Goal: Submit feedback/report problem: Submit feedback/report problem

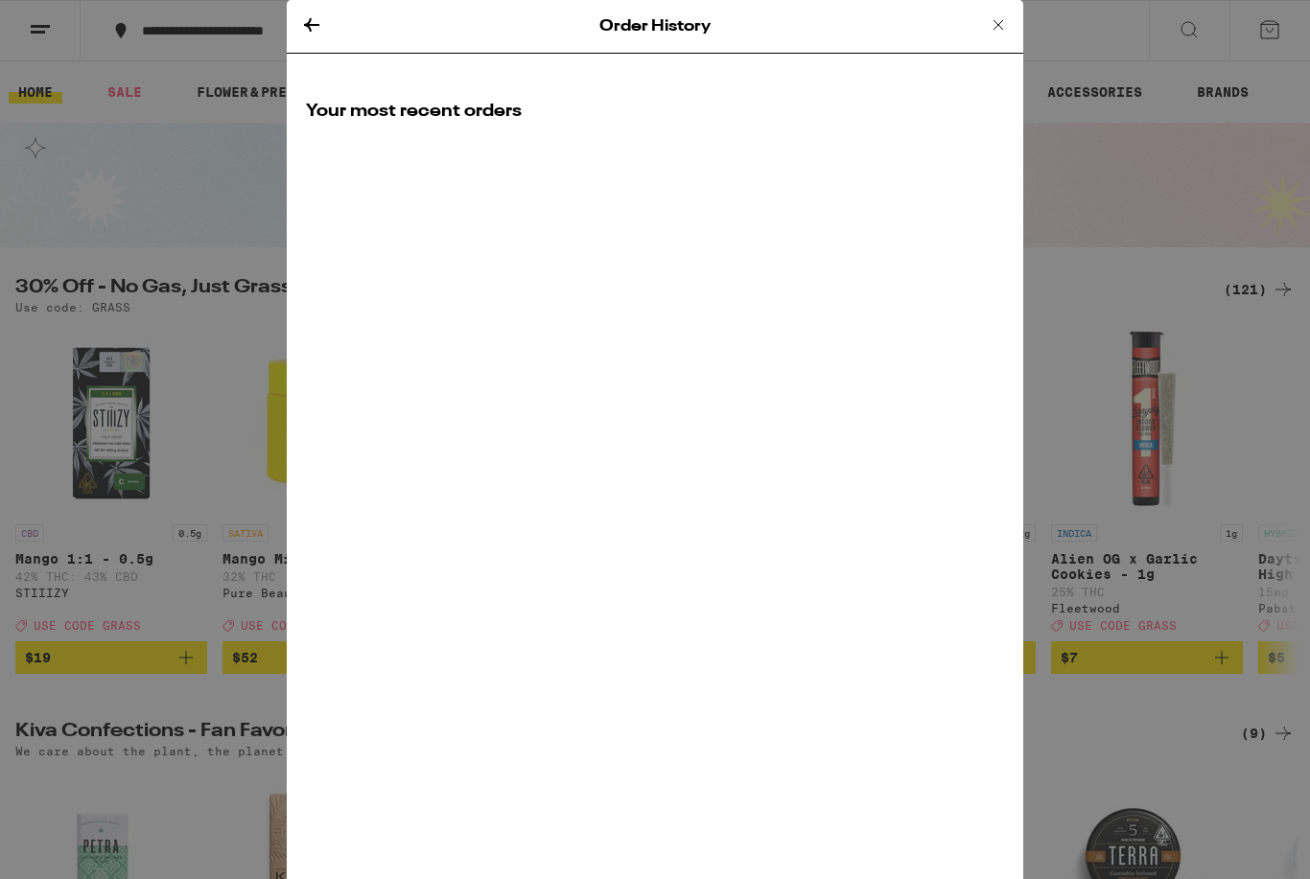
click at [308, 35] on icon at bounding box center [311, 24] width 23 height 23
click at [319, 29] on icon at bounding box center [311, 24] width 23 height 23
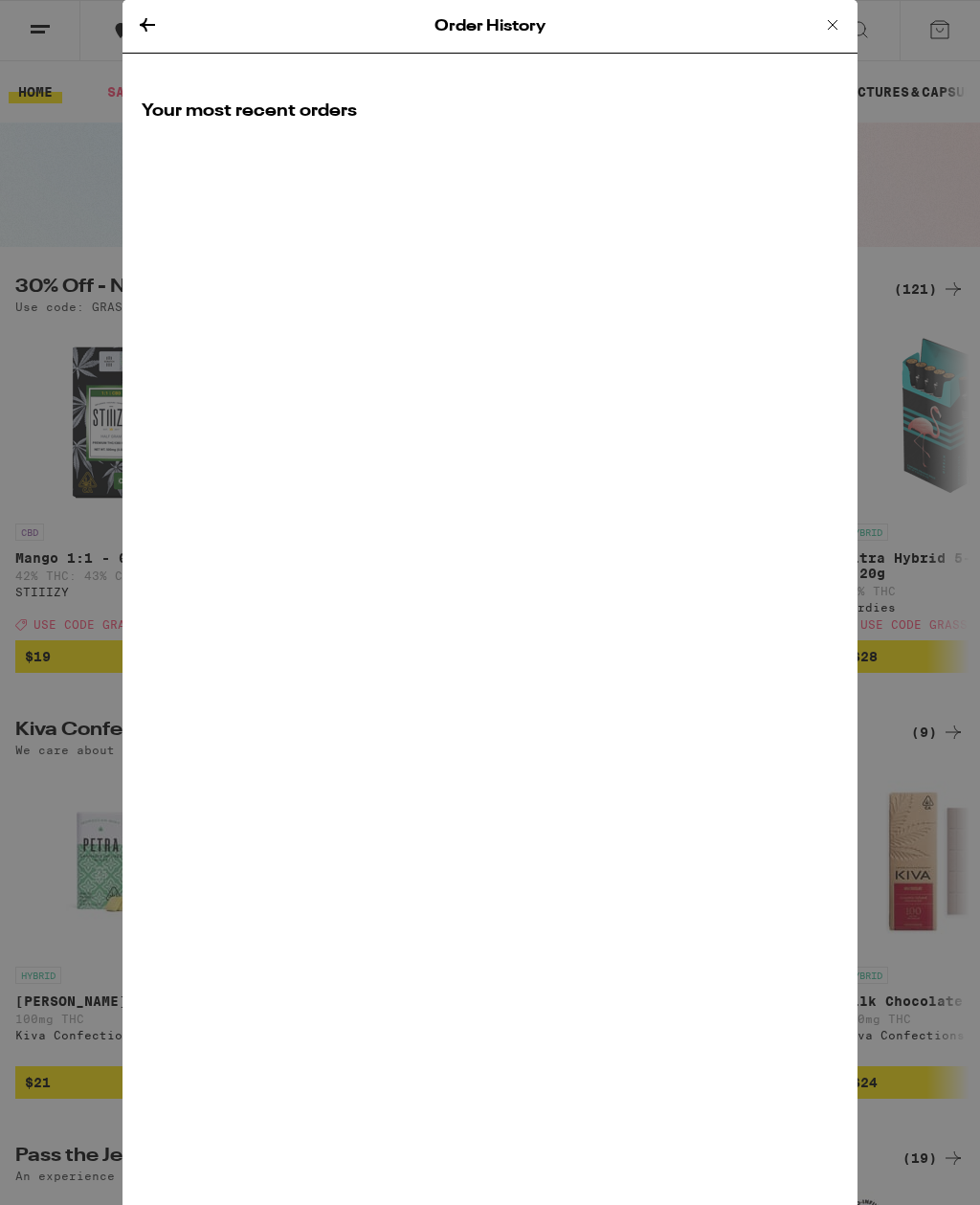
click at [131, 31] on div "Order History" at bounding box center [490, 27] width 735 height 54
click at [843, 22] on icon at bounding box center [832, 24] width 23 height 23
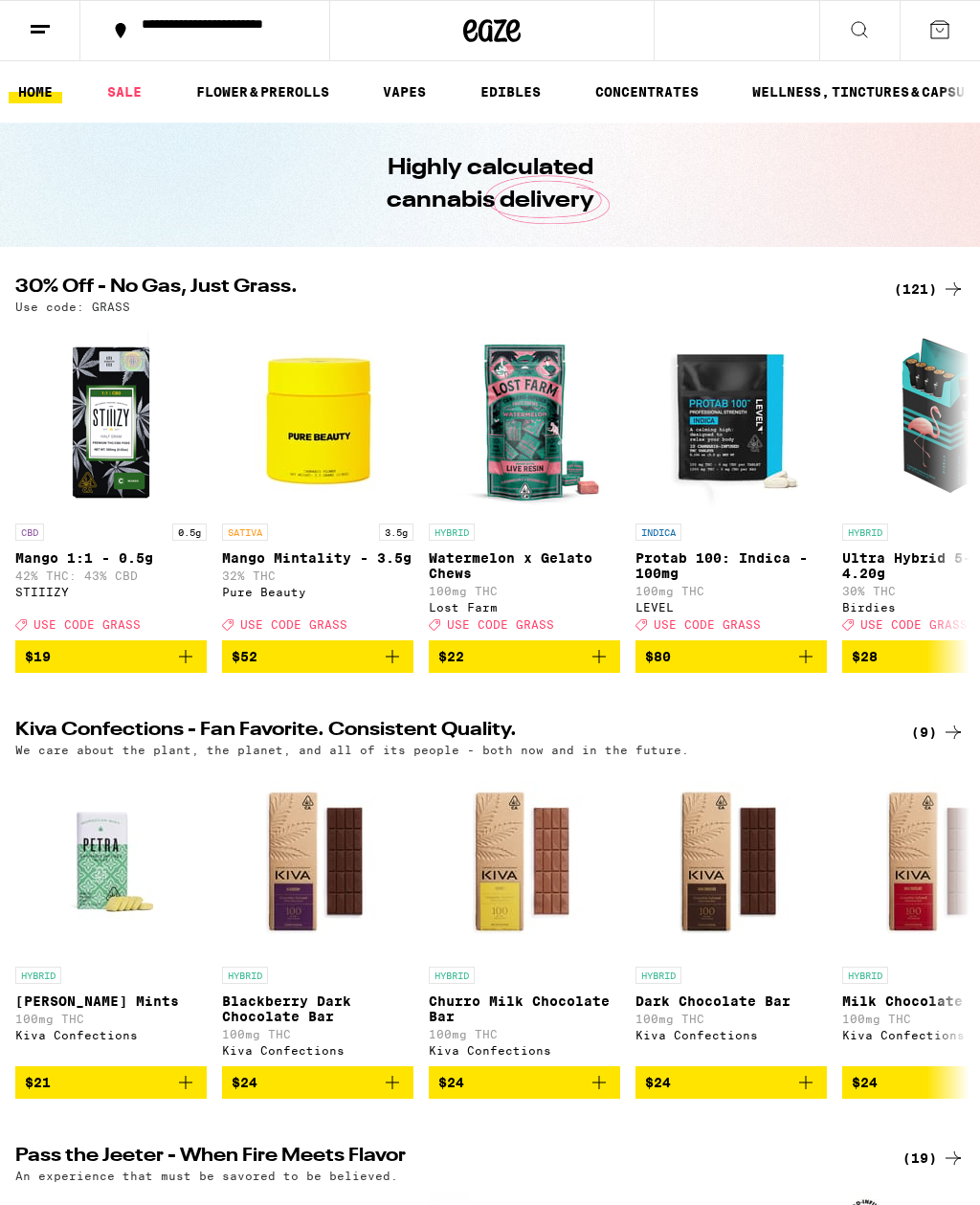
click at [943, 44] on button at bounding box center [939, 30] width 81 height 59
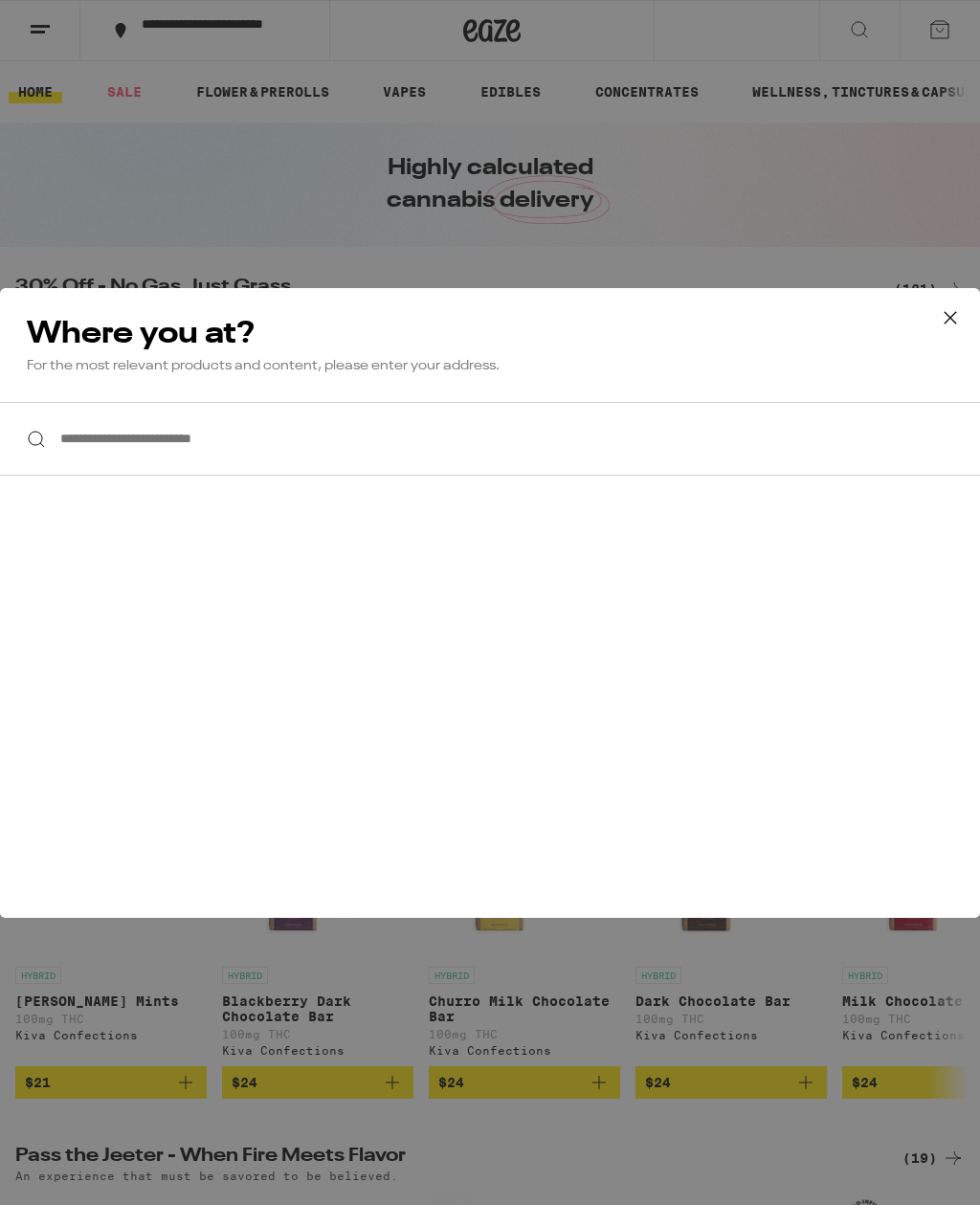
click at [919, 197] on div "**********" at bounding box center [490, 602] width 980 height 1205
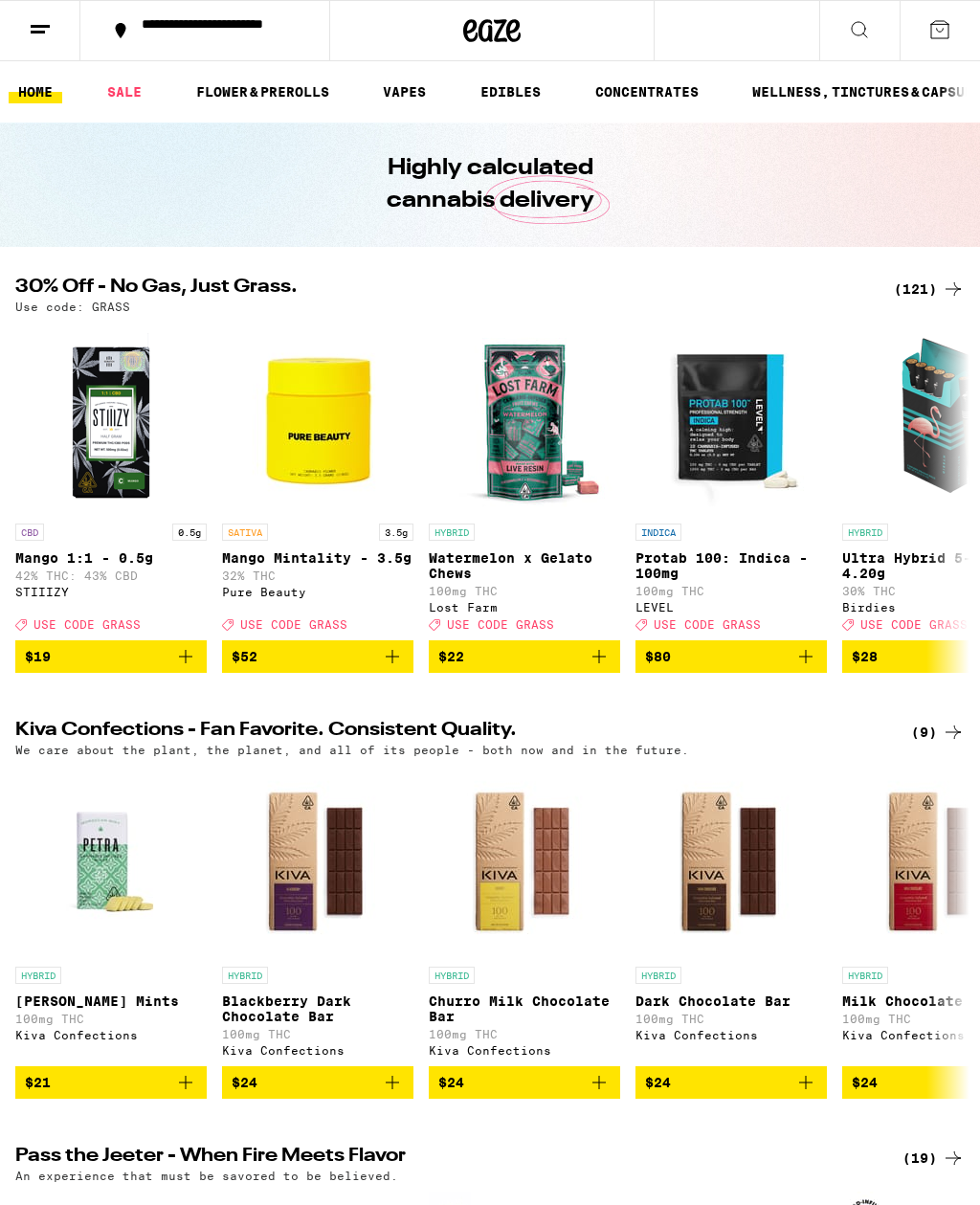
click at [41, 34] on icon at bounding box center [40, 29] width 23 height 23
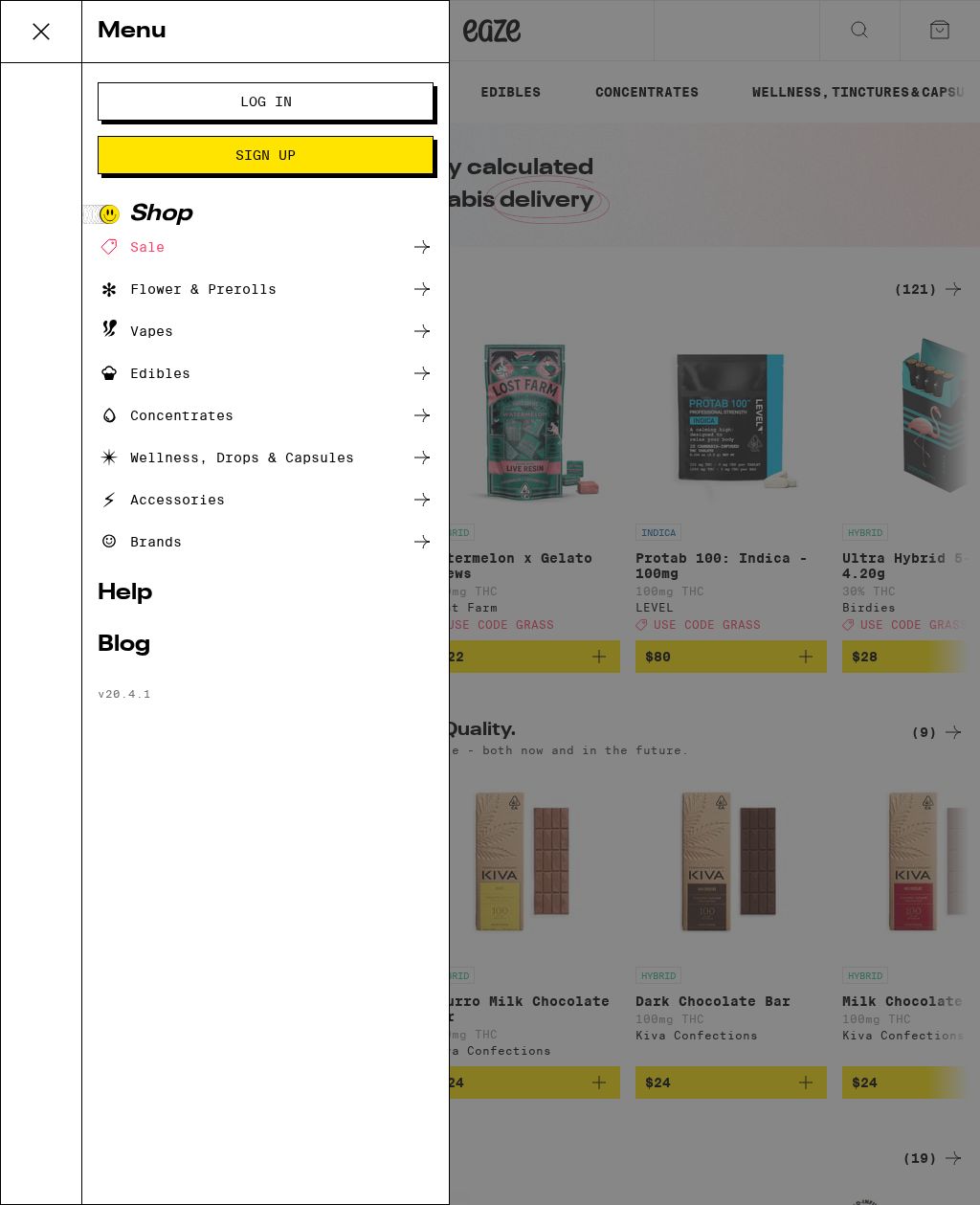
click at [148, 94] on button "Log In" at bounding box center [265, 101] width 336 height 38
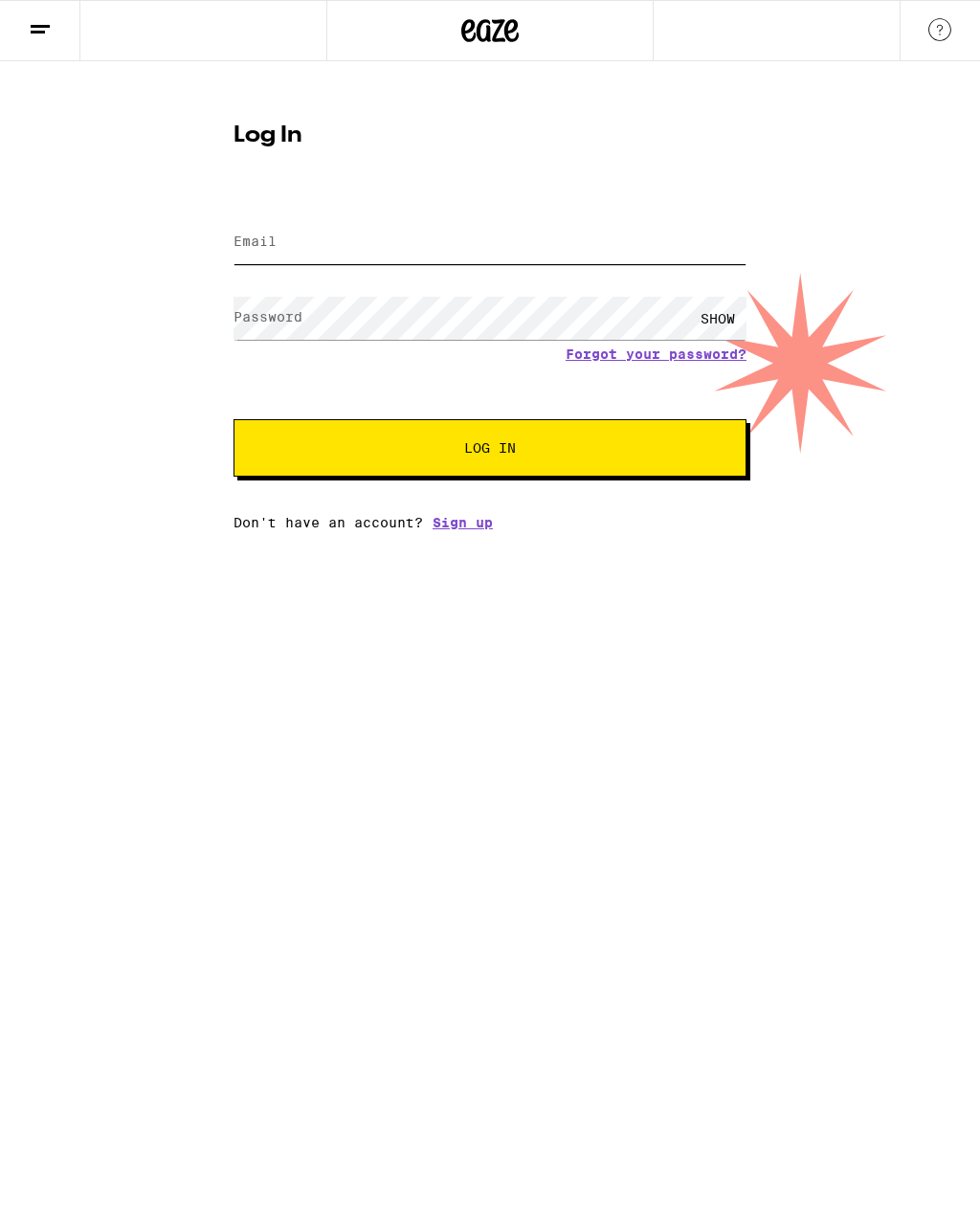
click at [274, 258] on input "Email" at bounding box center [490, 242] width 513 height 43
type input "[EMAIL_ADDRESS][DOMAIN_NAME]"
click at [490, 451] on button "Log In" at bounding box center [490, 448] width 513 height 58
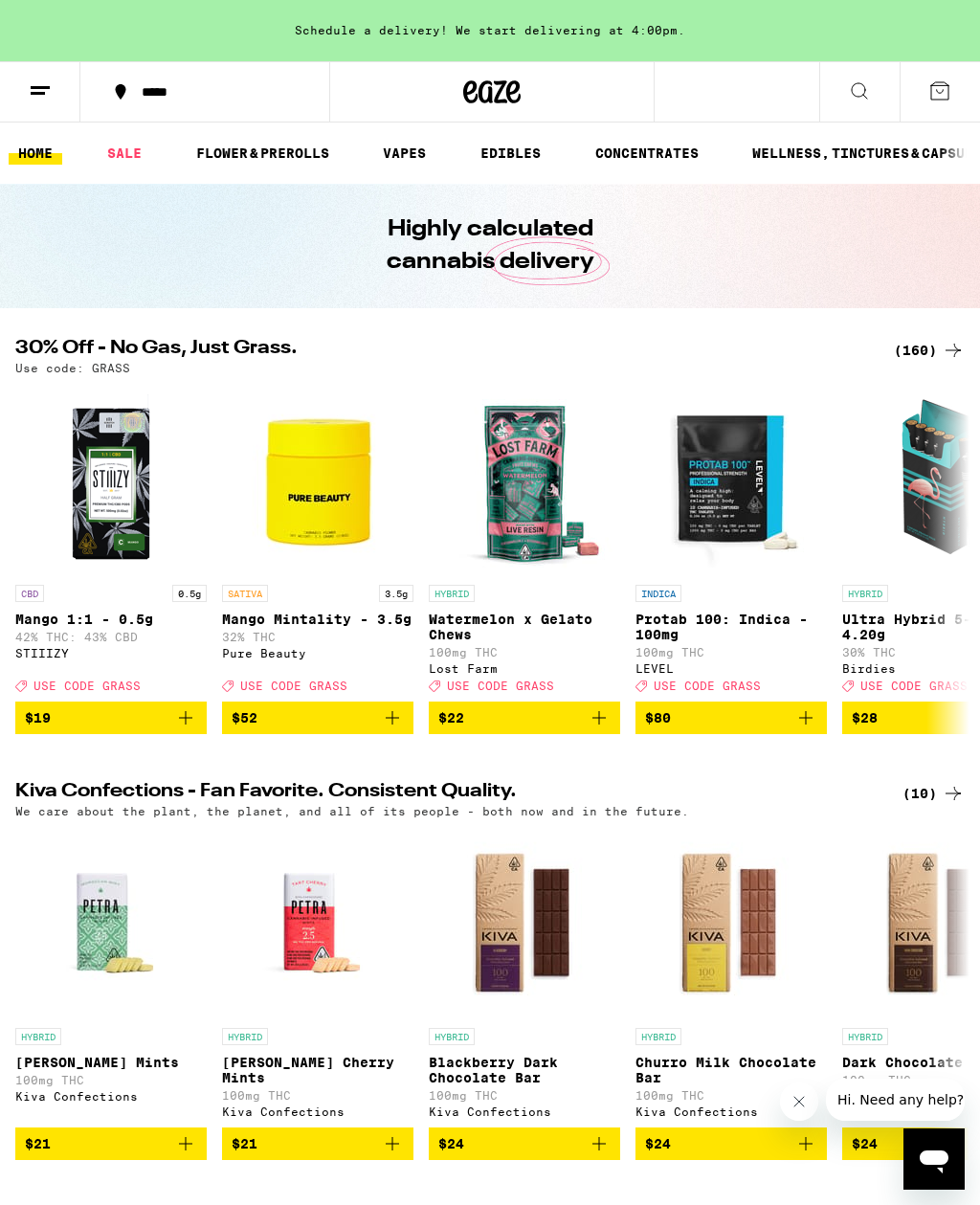
click at [24, 89] on button at bounding box center [40, 92] width 81 height 60
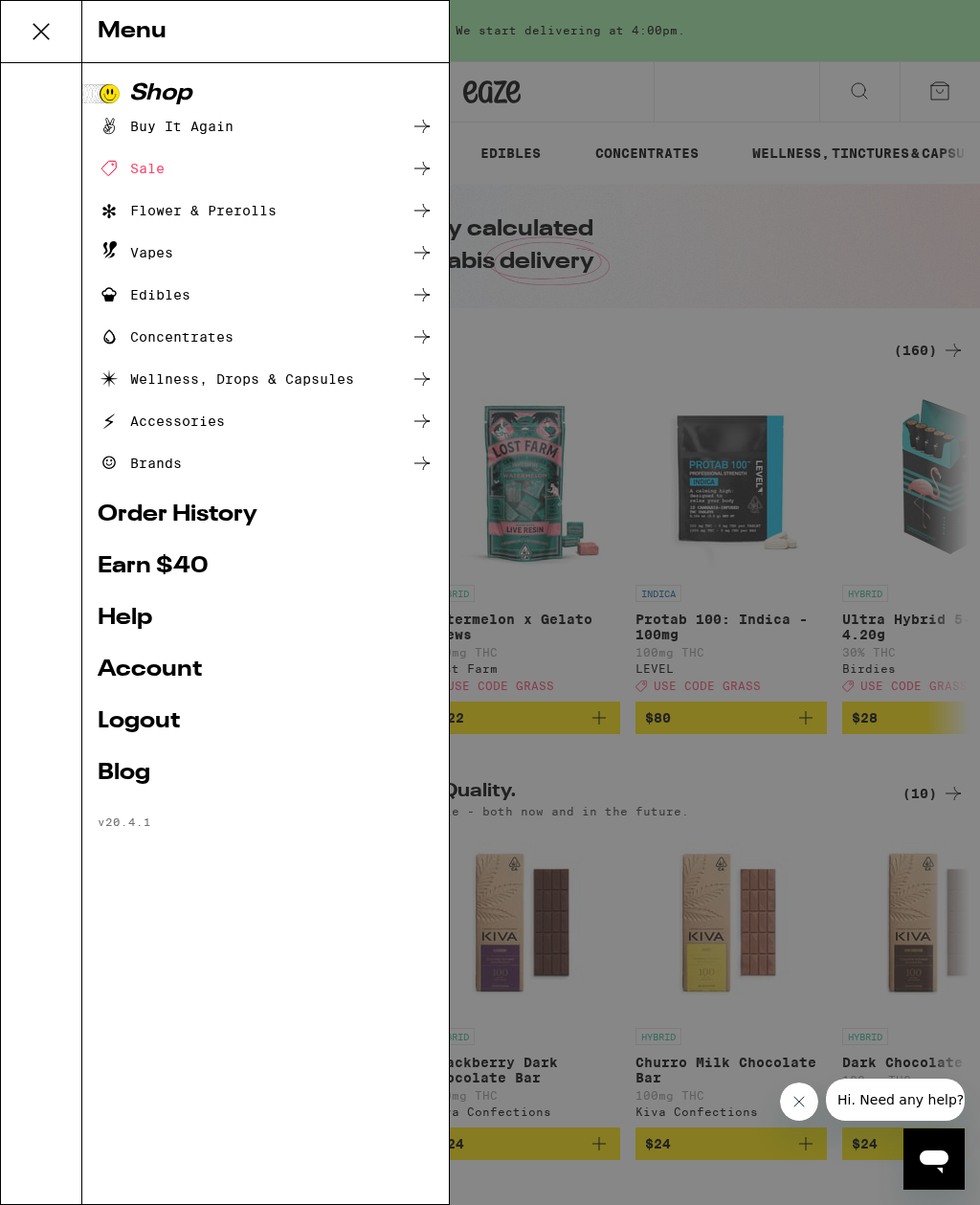
click at [151, 514] on link "Order History" at bounding box center [265, 514] width 336 height 23
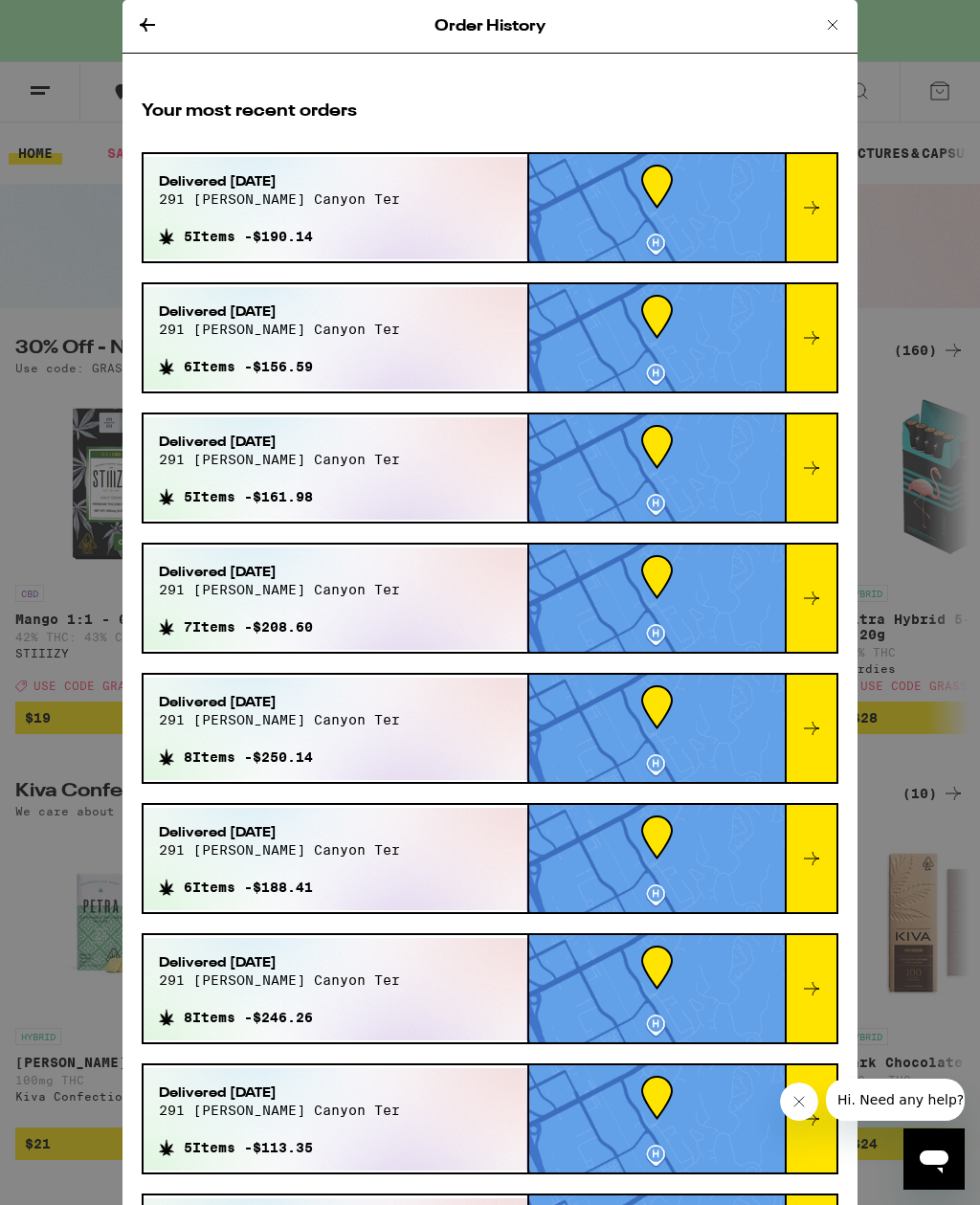
click at [811, 233] on div at bounding box center [810, 207] width 52 height 107
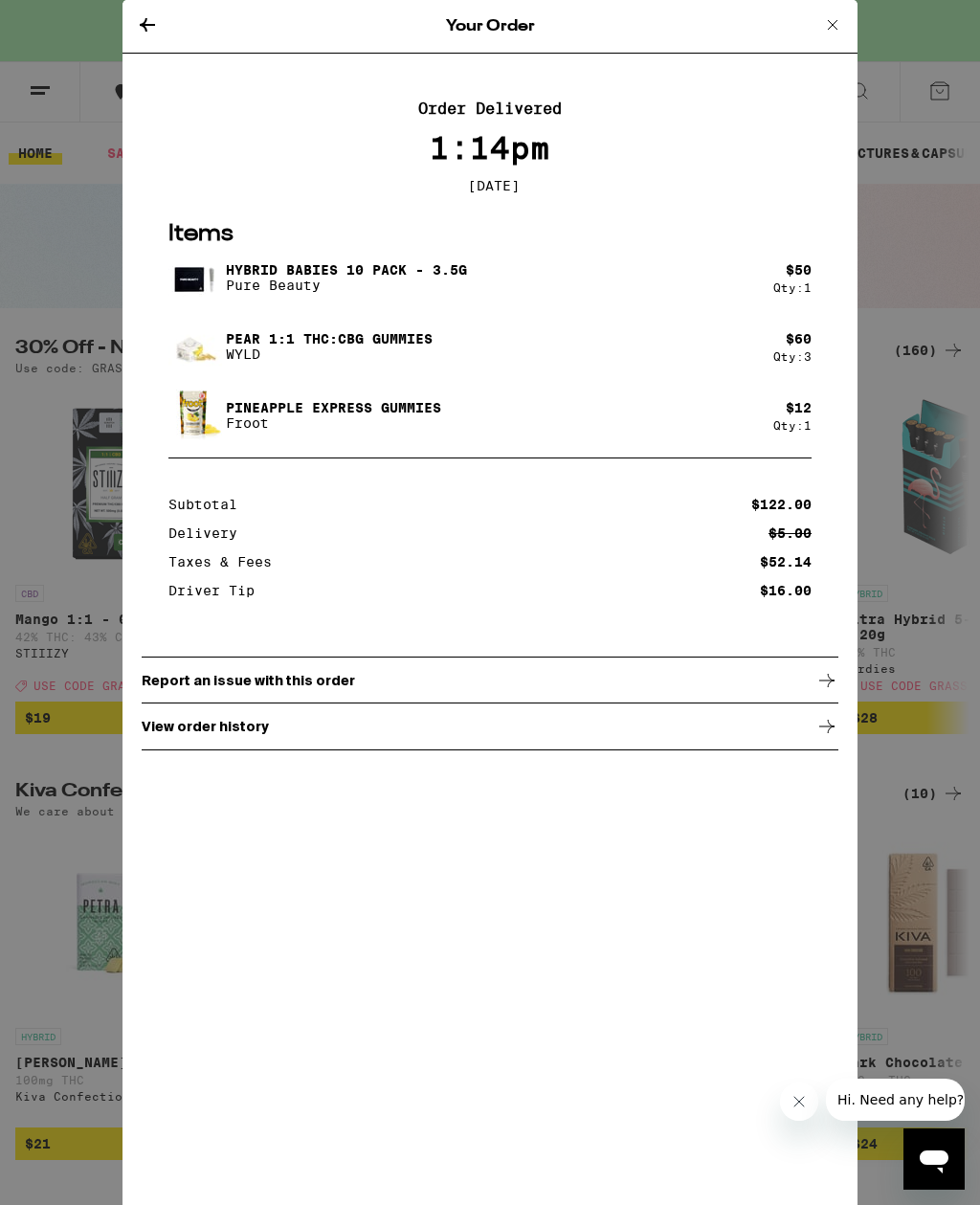
click at [801, 685] on div "Report an issue with this order" at bounding box center [490, 681] width 697 height 48
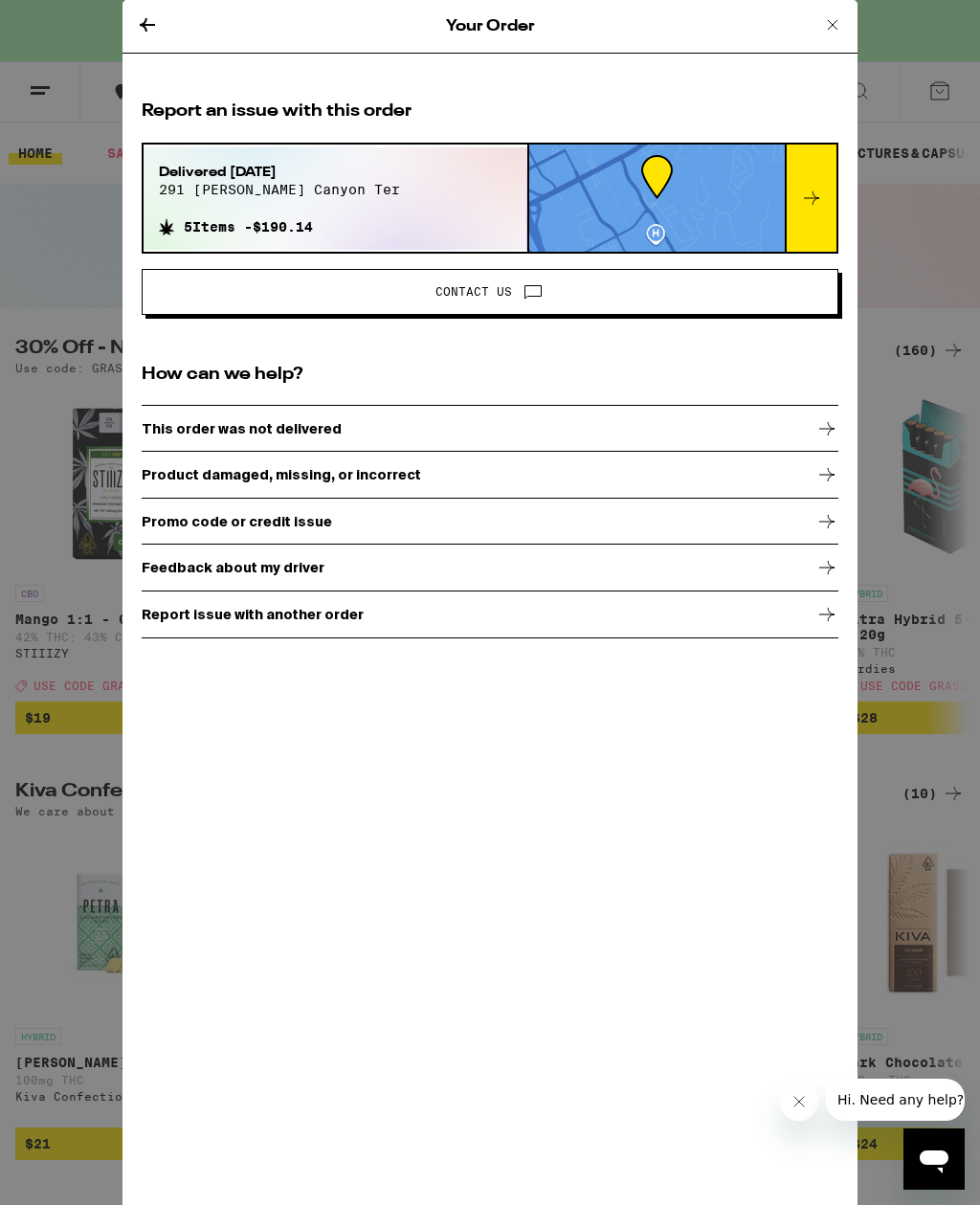
click at [195, 482] on p "Product damaged, missing, or incorrect" at bounding box center [281, 474] width 279 height 15
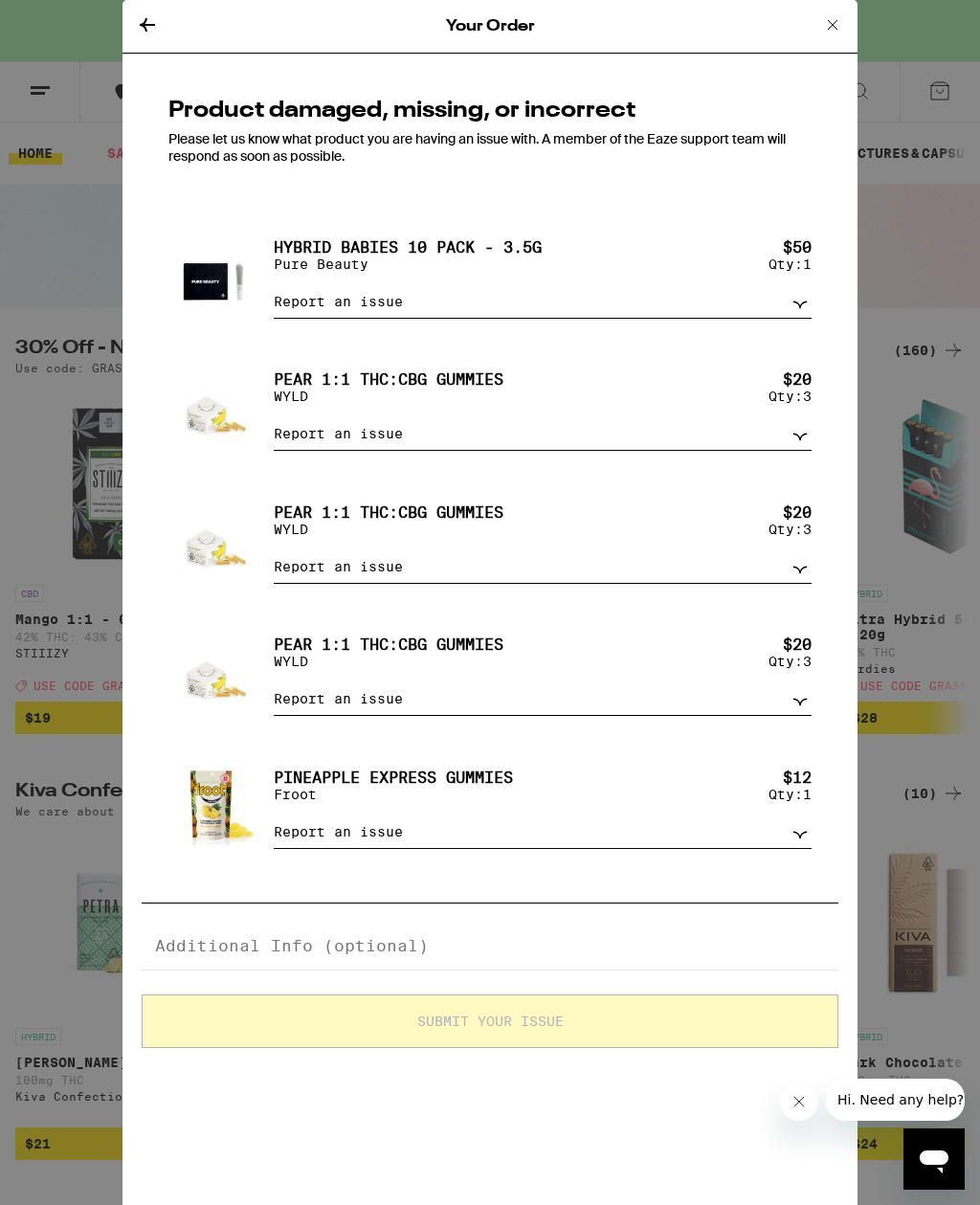
click at [800, 314] on select "Report an issue Item missing Item is broken/defective Received the wrong item L…" at bounding box center [542, 302] width 538 height 34
select select "item_missing"
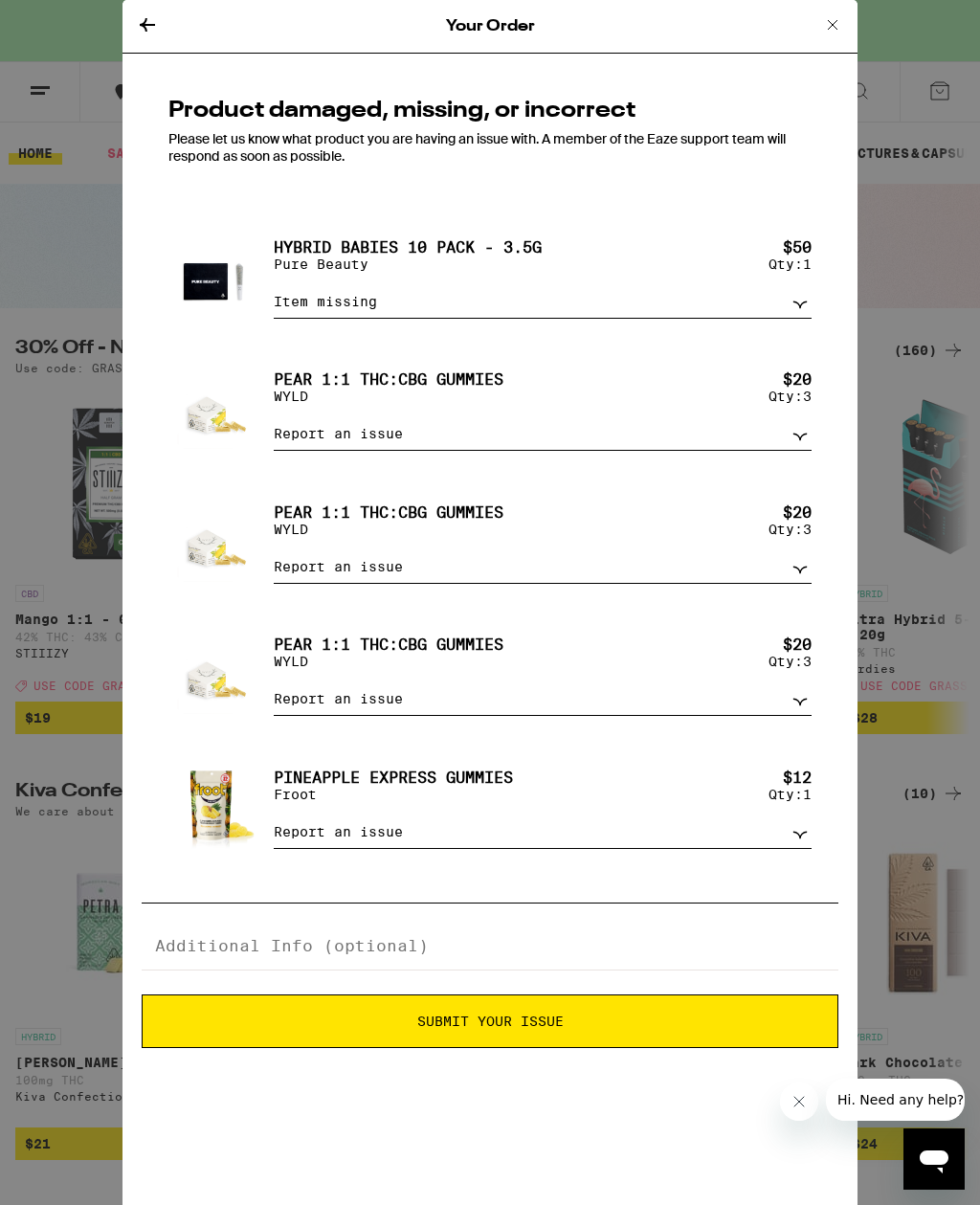
click at [797, 449] on select "Report an issue Item missing Item is broken/defective Received the wrong item L…" at bounding box center [542, 434] width 538 height 34
select select "item_missing"
click at [810, 582] on select "Report an issue Item missing Item is broken/defective Received the wrong item L…" at bounding box center [542, 567] width 538 height 34
select select "item_missing"
click at [796, 716] on select "Report an issue Item missing Item is broken/defective Received the wrong item L…" at bounding box center [542, 700] width 538 height 34
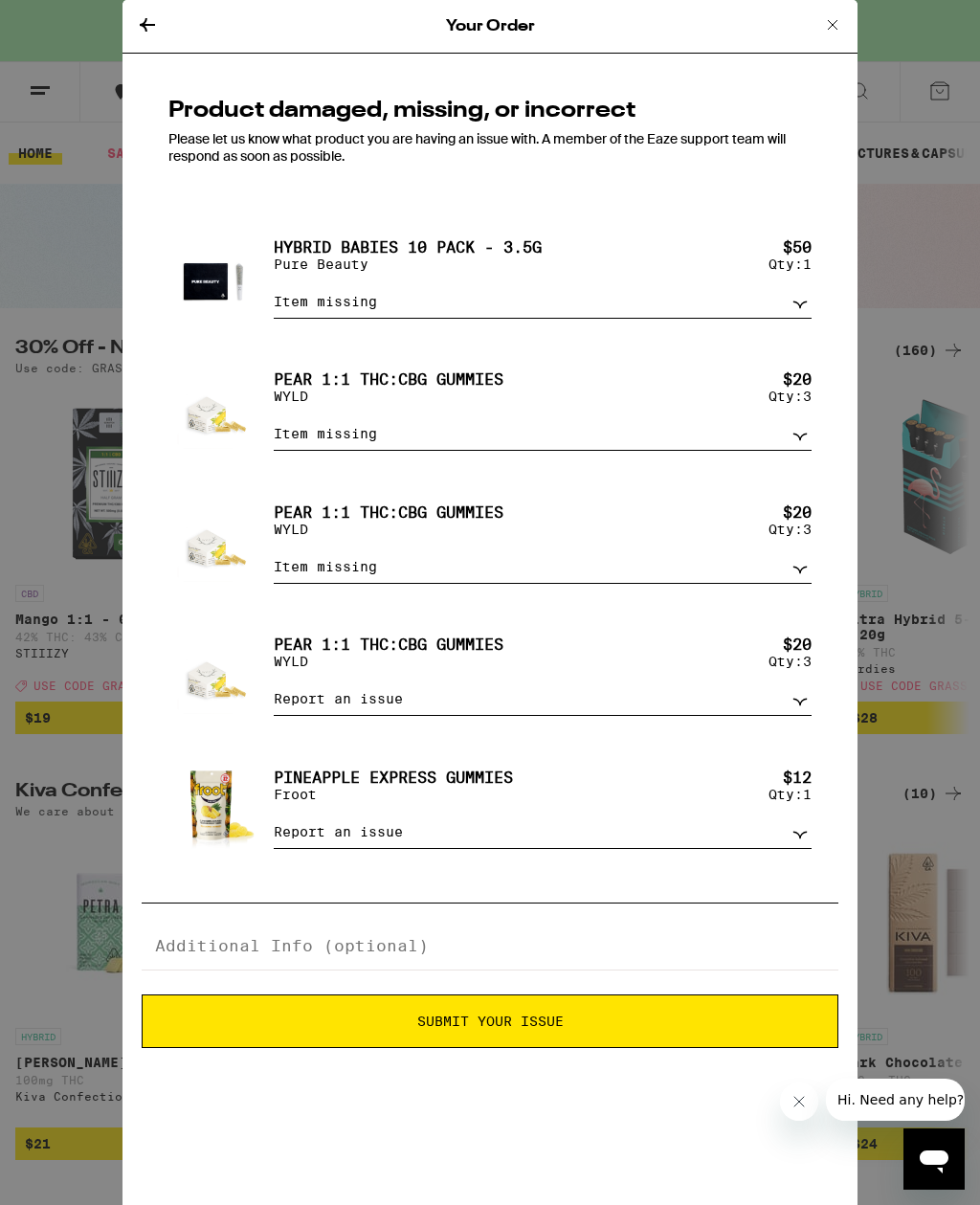
select select "item_missing"
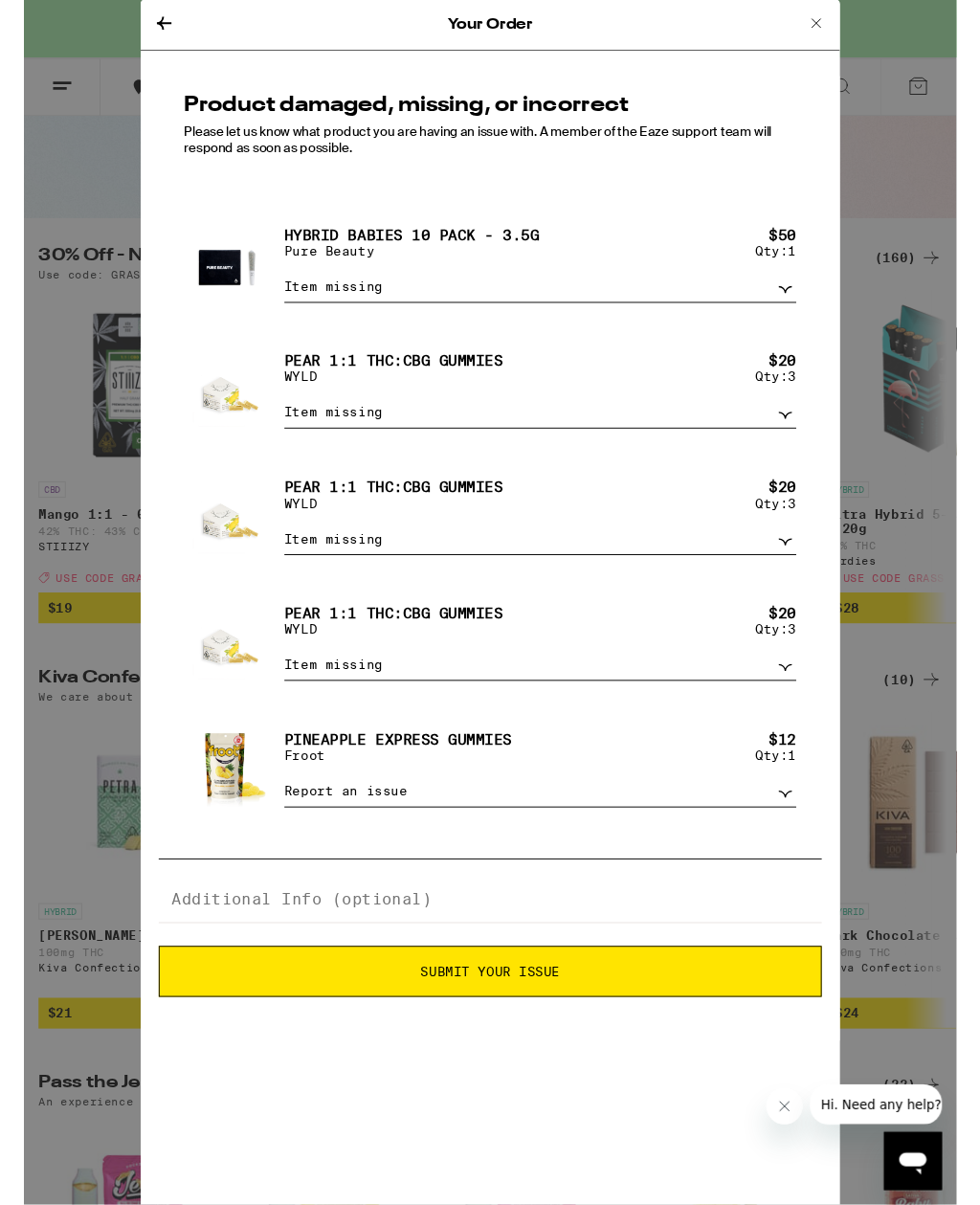
click at [801, 849] on select "Report an issue Item missing Item is broken/defective Received the wrong item L…" at bounding box center [542, 833] width 538 height 34
select select "item_missing"
click at [691, 877] on textarea at bounding box center [490, 946] width 697 height 48
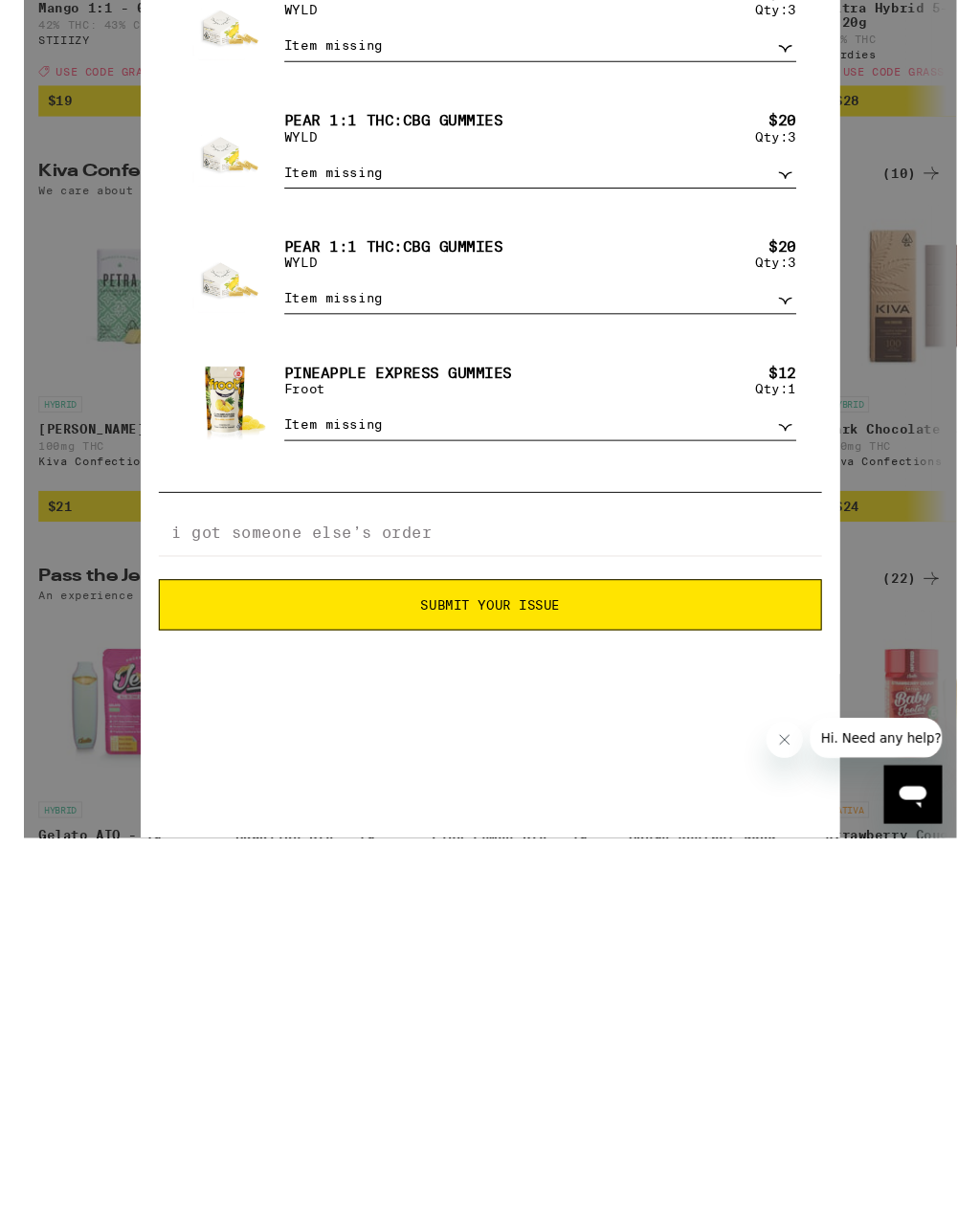
scroll to position [612, 0]
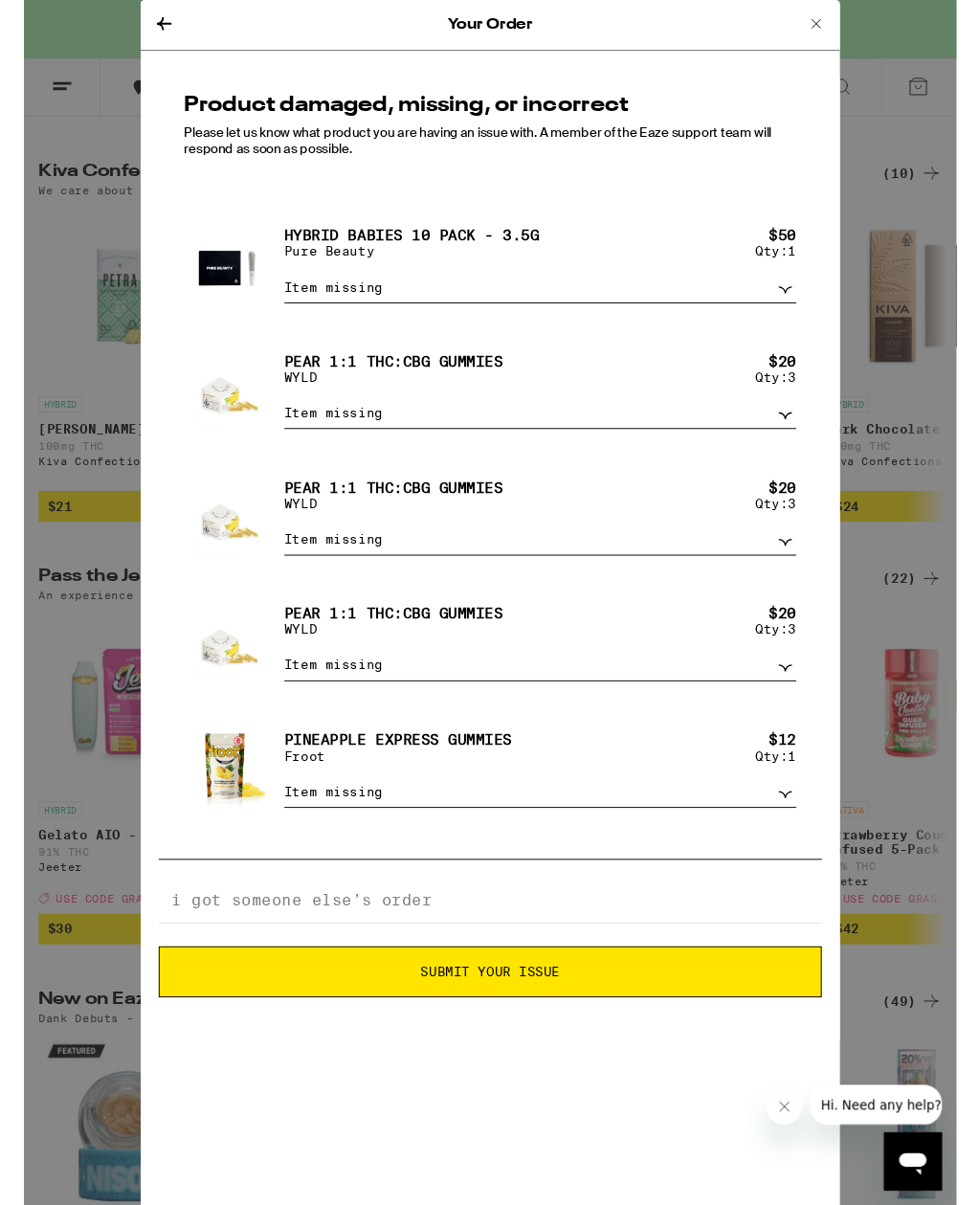
type textarea "i got someone else’s order"
click at [710, 877] on span "Submit Your Issue" at bounding box center [489, 1020] width 676 height 13
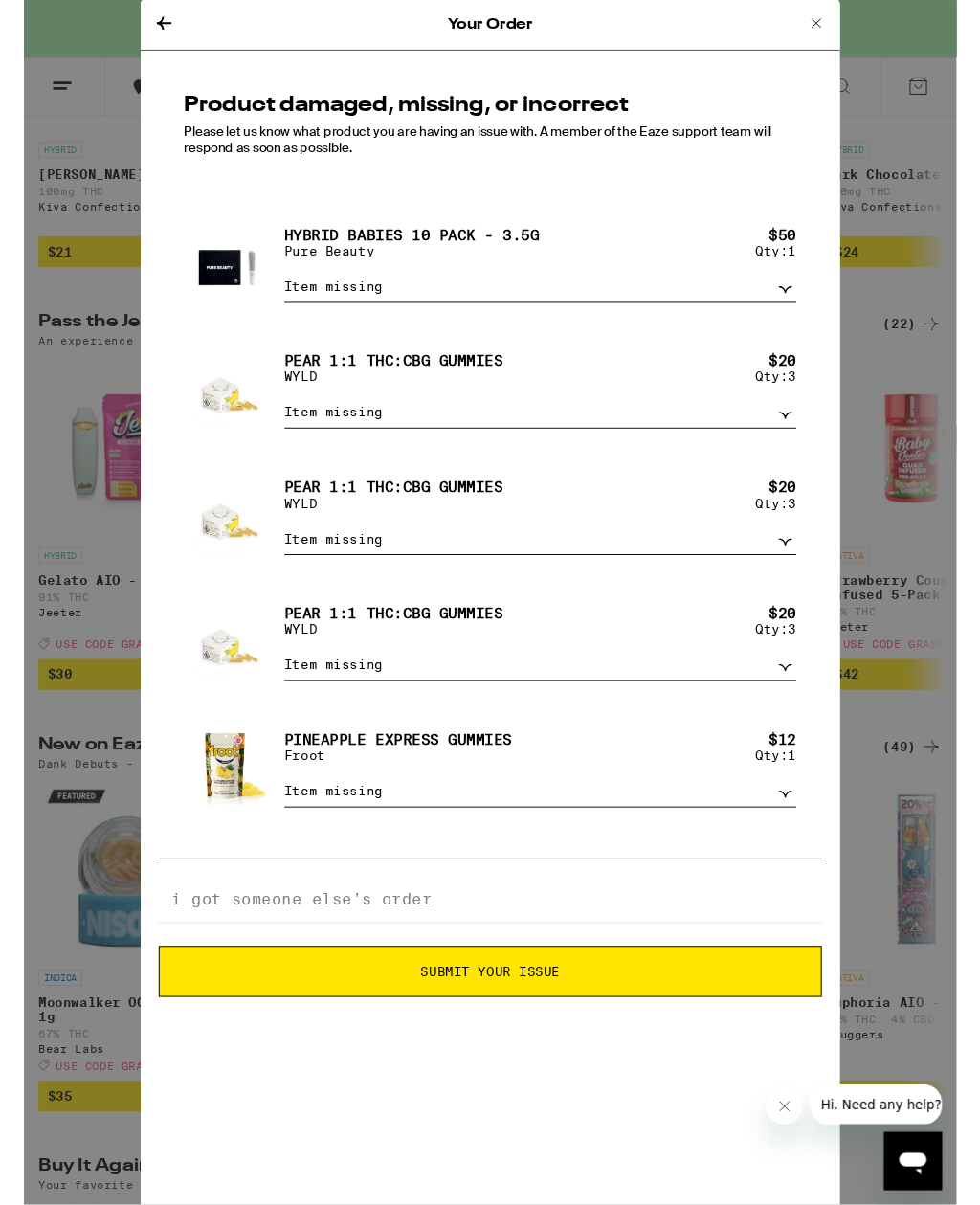
click at [568, 877] on span "Submit Your Issue" at bounding box center [489, 1020] width 676 height 13
click at [909, 877] on icon "Open messaging window" at bounding box center [913, 1162] width 35 height 35
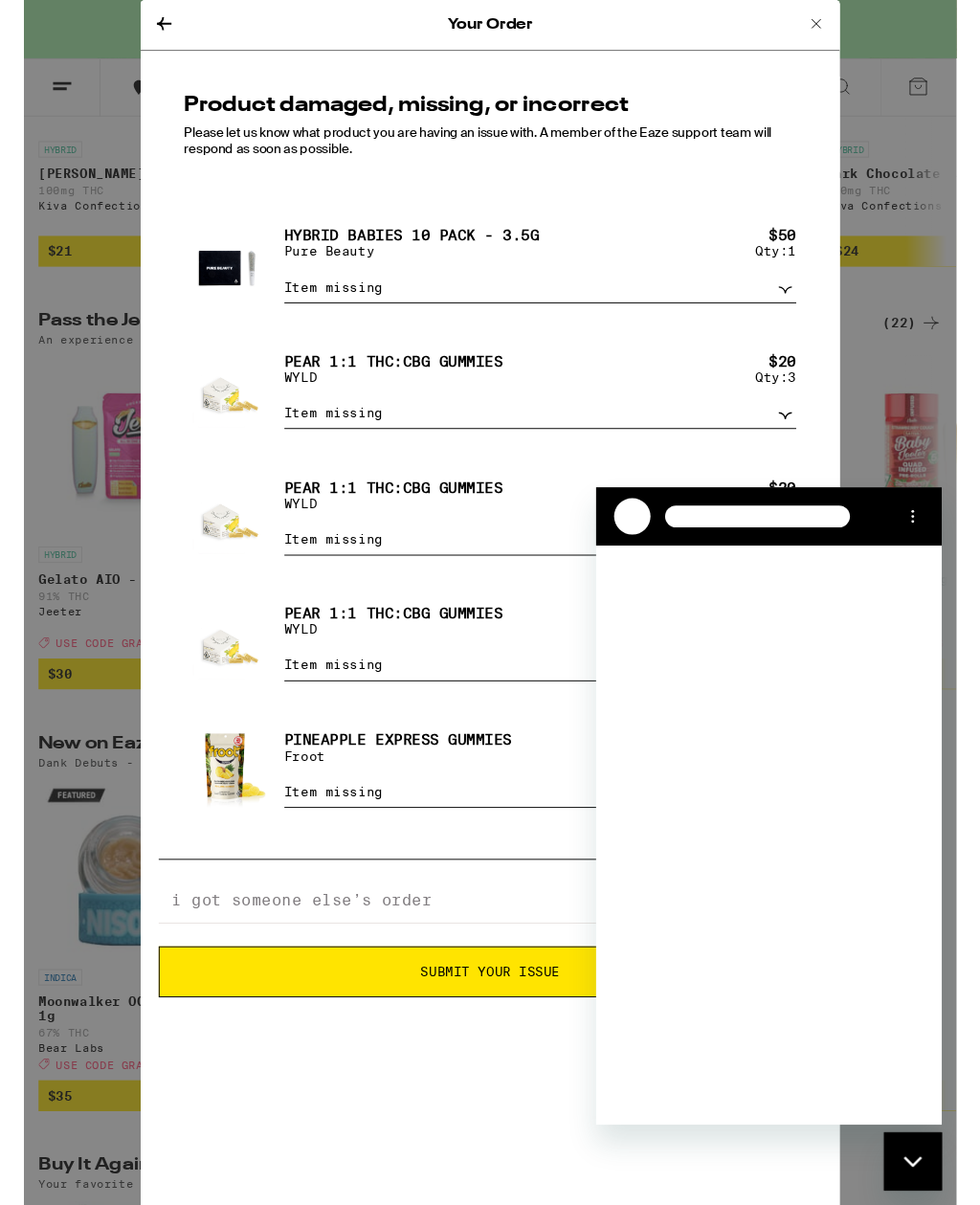
scroll to position [0, 0]
type textarea "x"
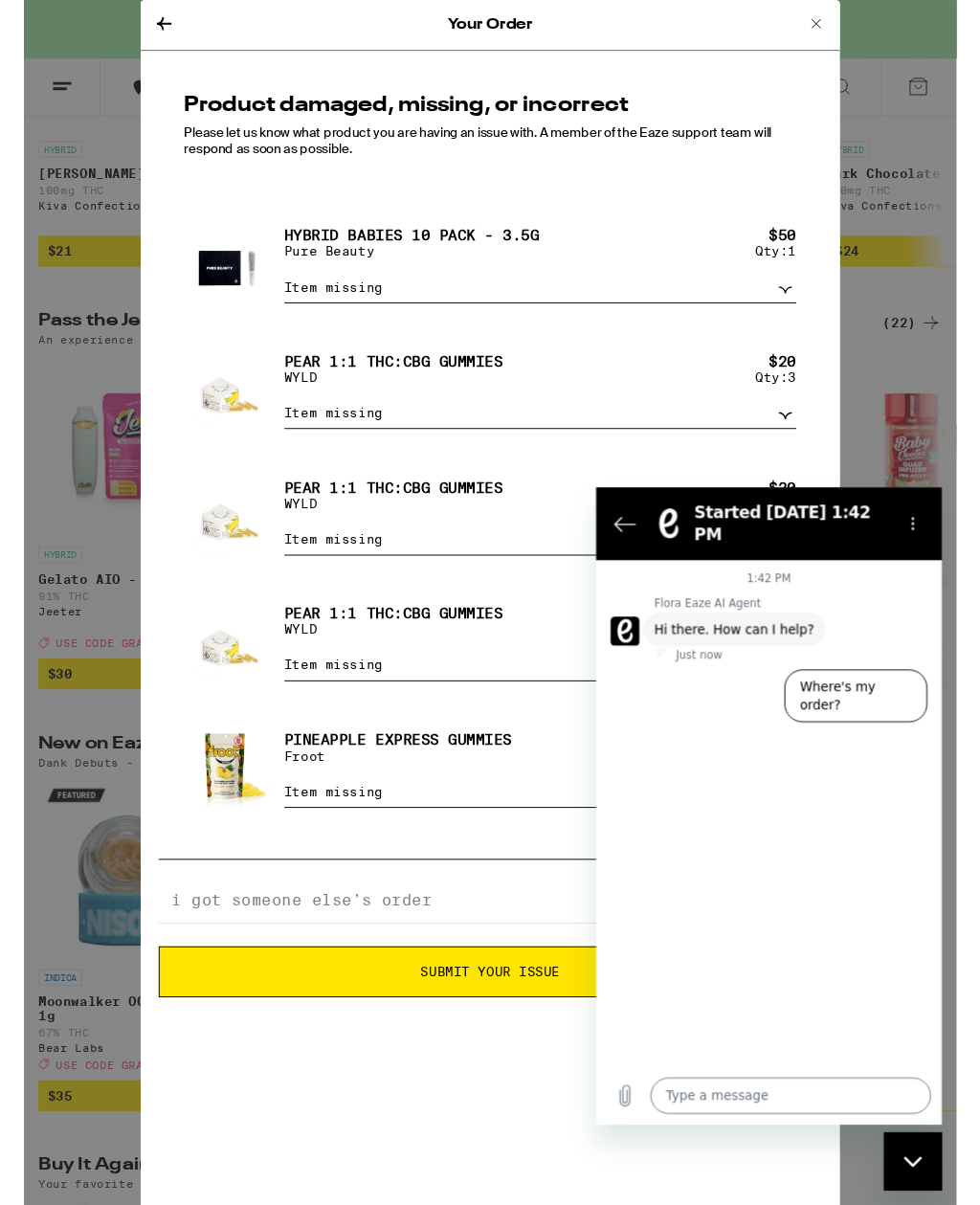
click at [893, 877] on textarea at bounding box center [799, 1126] width 294 height 38
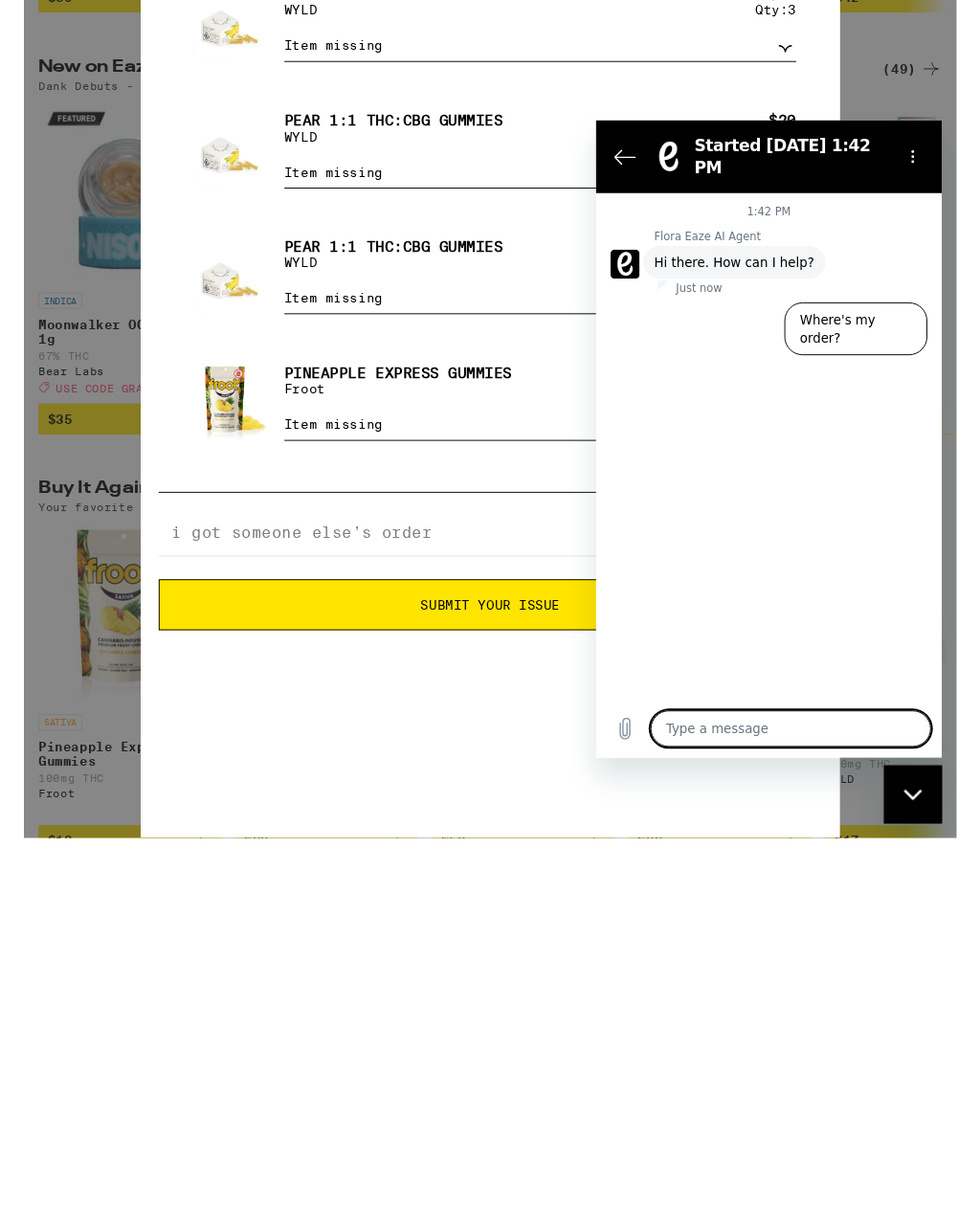
type textarea "i"
type textarea "x"
type textarea "i"
type textarea "x"
type textarea "i g"
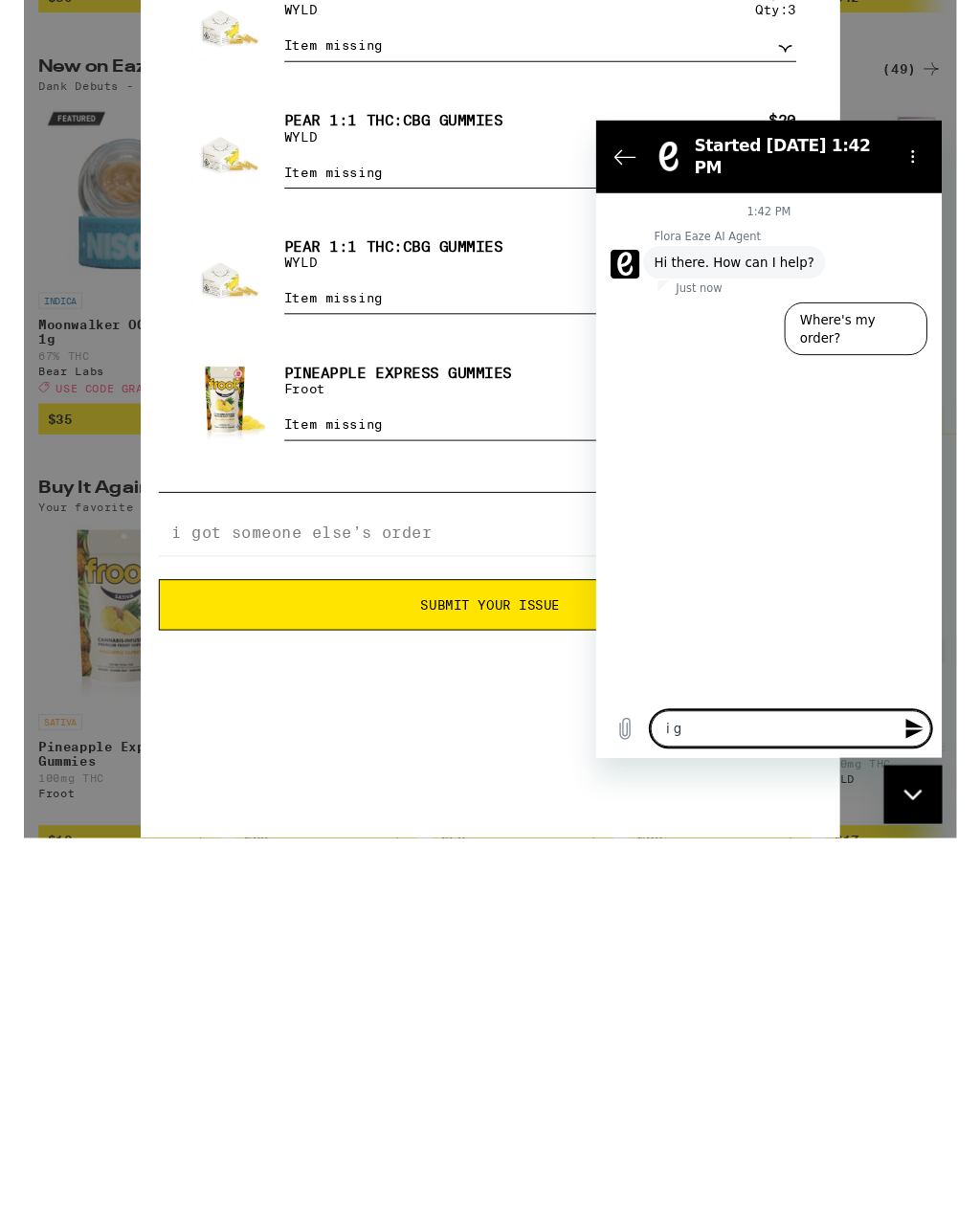
type textarea "x"
type textarea "i go"
type textarea "x"
type textarea "i got"
type textarea "x"
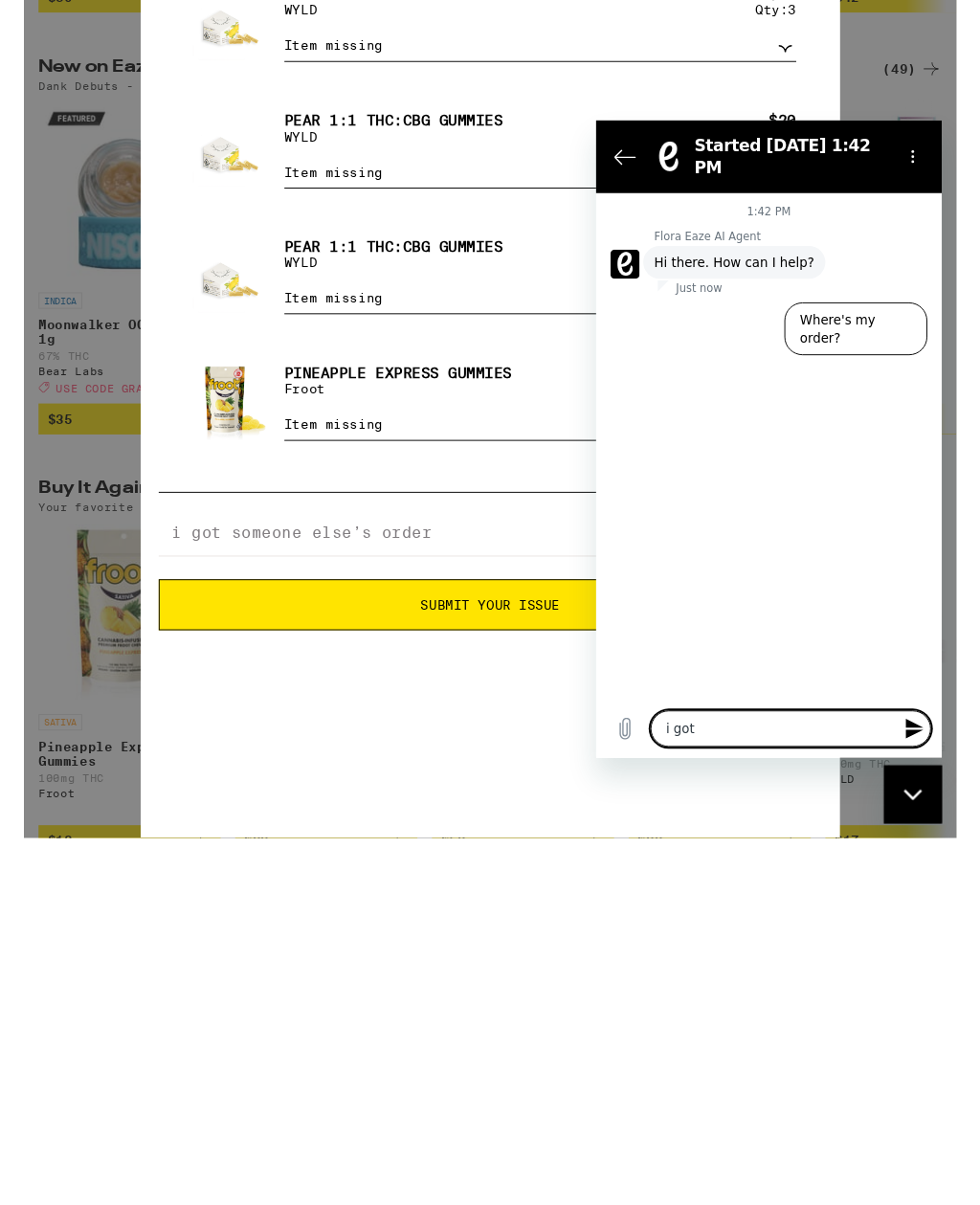
type textarea "i got"
type textarea "x"
type textarea "i got o"
type textarea "x"
type textarea "i got"
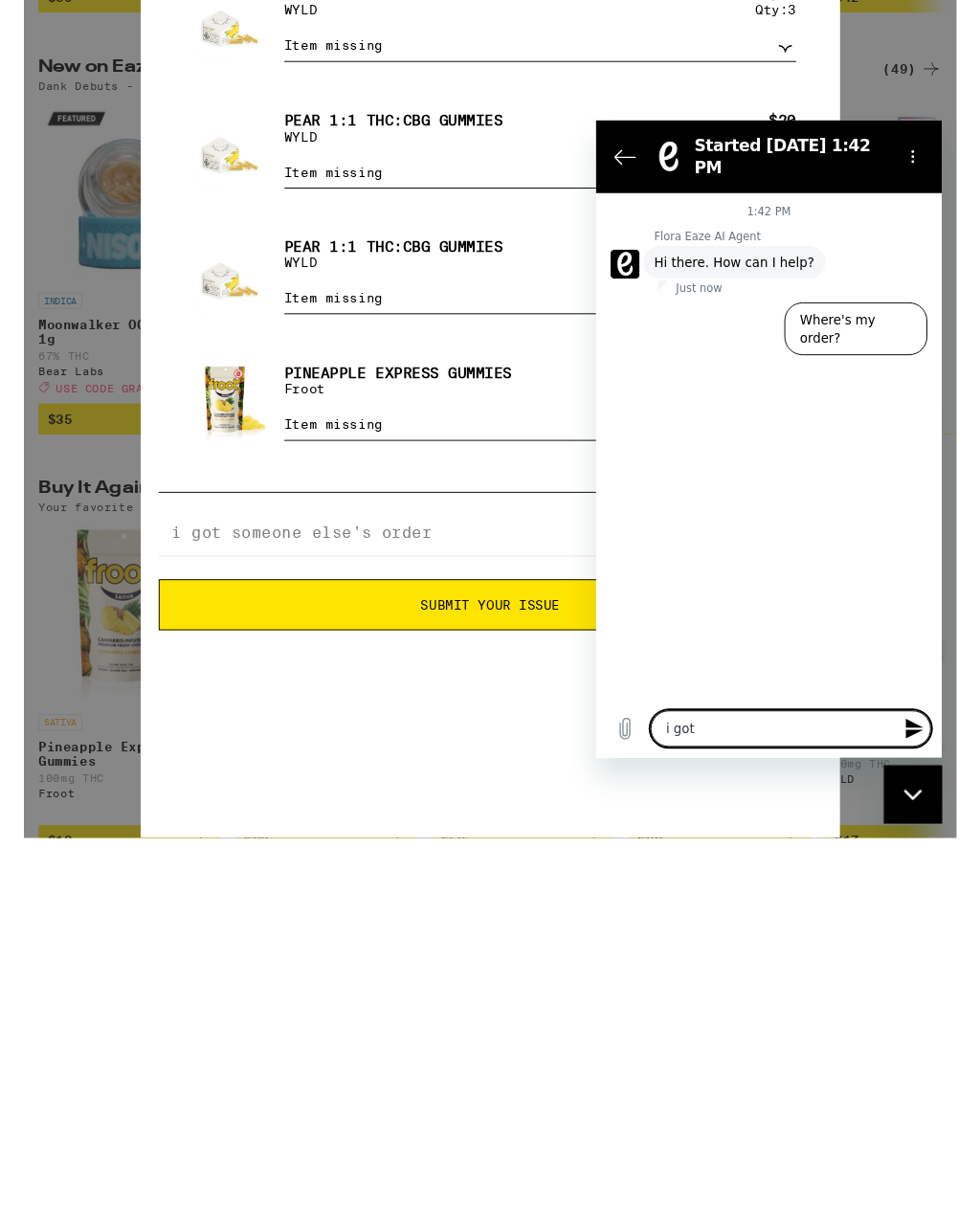
type textarea "x"
type textarea "i got t"
type textarea "x"
type textarea "i got th"
type textarea "x"
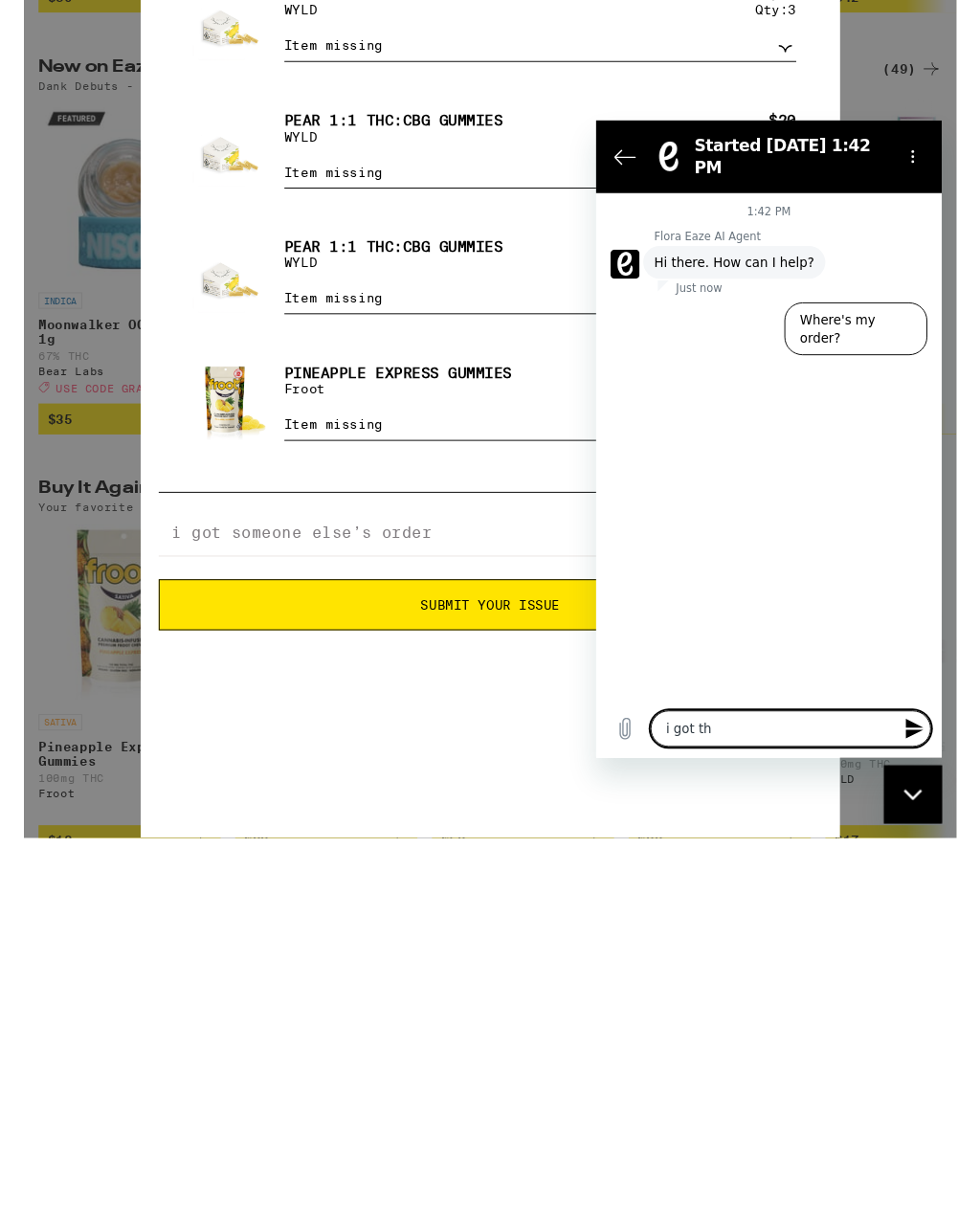
type textarea "i got the"
type textarea "x"
type textarea "i got the"
type textarea "x"
type textarea "i got the w"
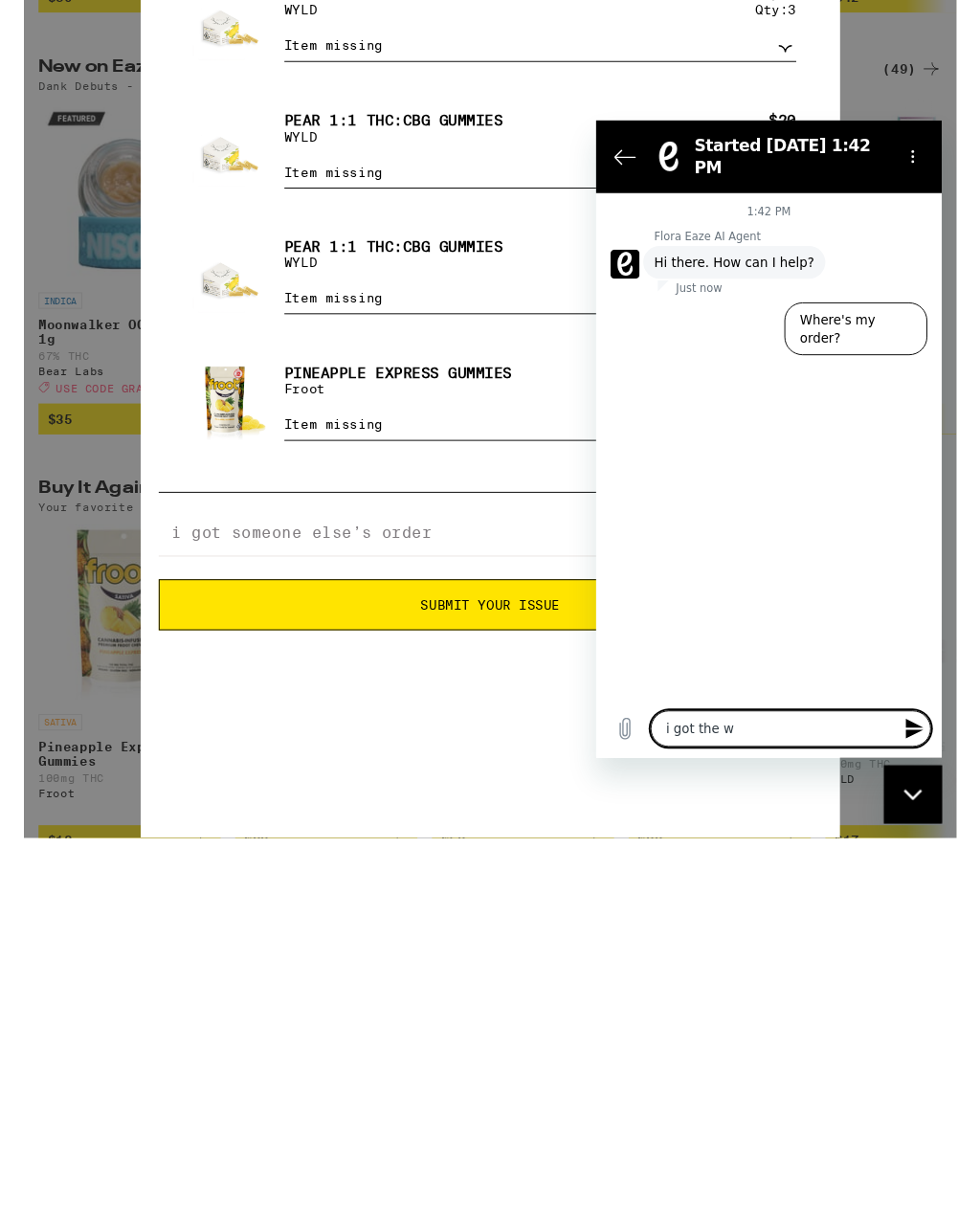
type textarea "x"
type textarea "i got the we"
type textarea "x"
type textarea "i got the weo"
type textarea "x"
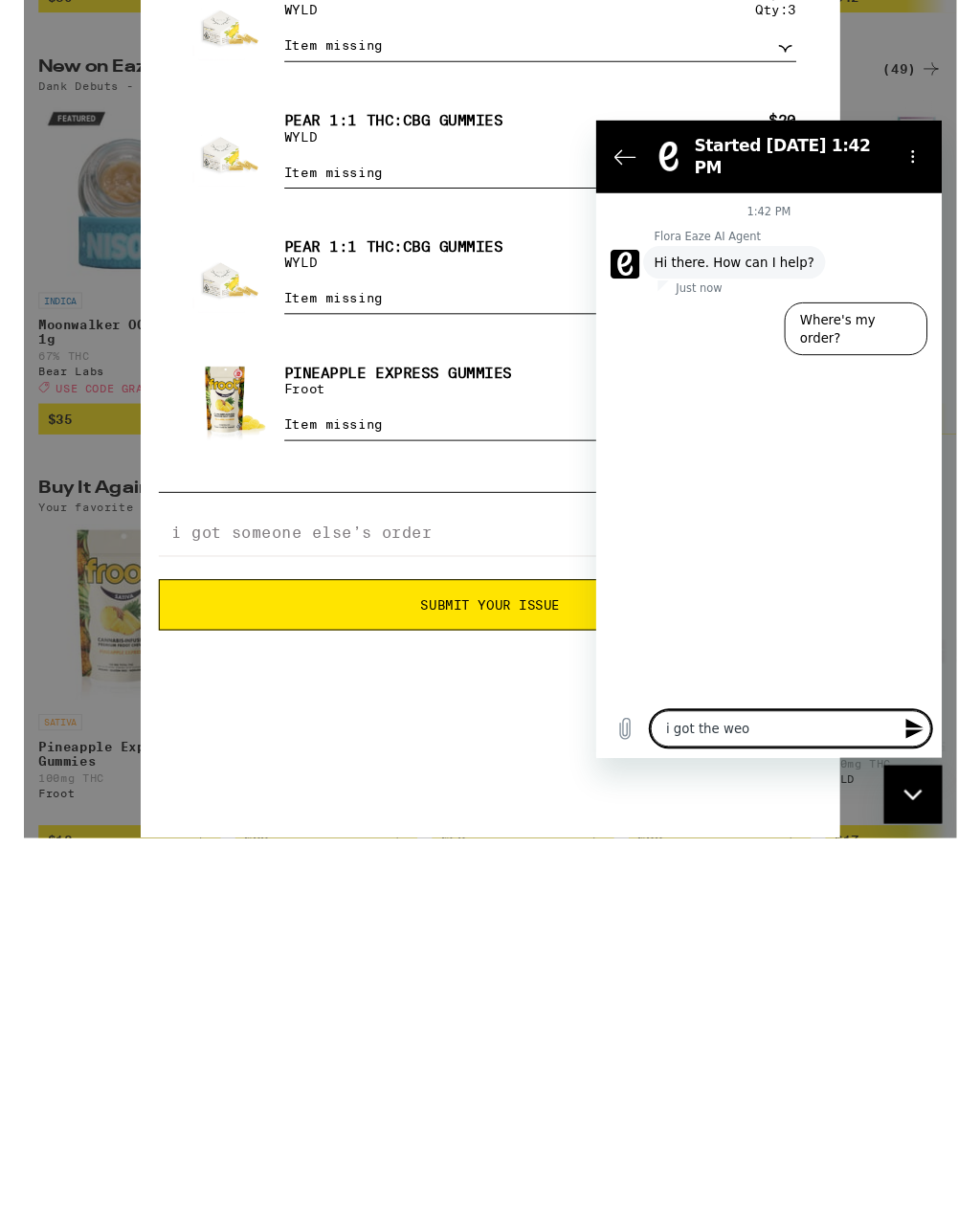
type textarea "i got the weon"
type textarea "x"
type textarea "i got the weong"
type textarea "x"
type textarea "i got the wrong"
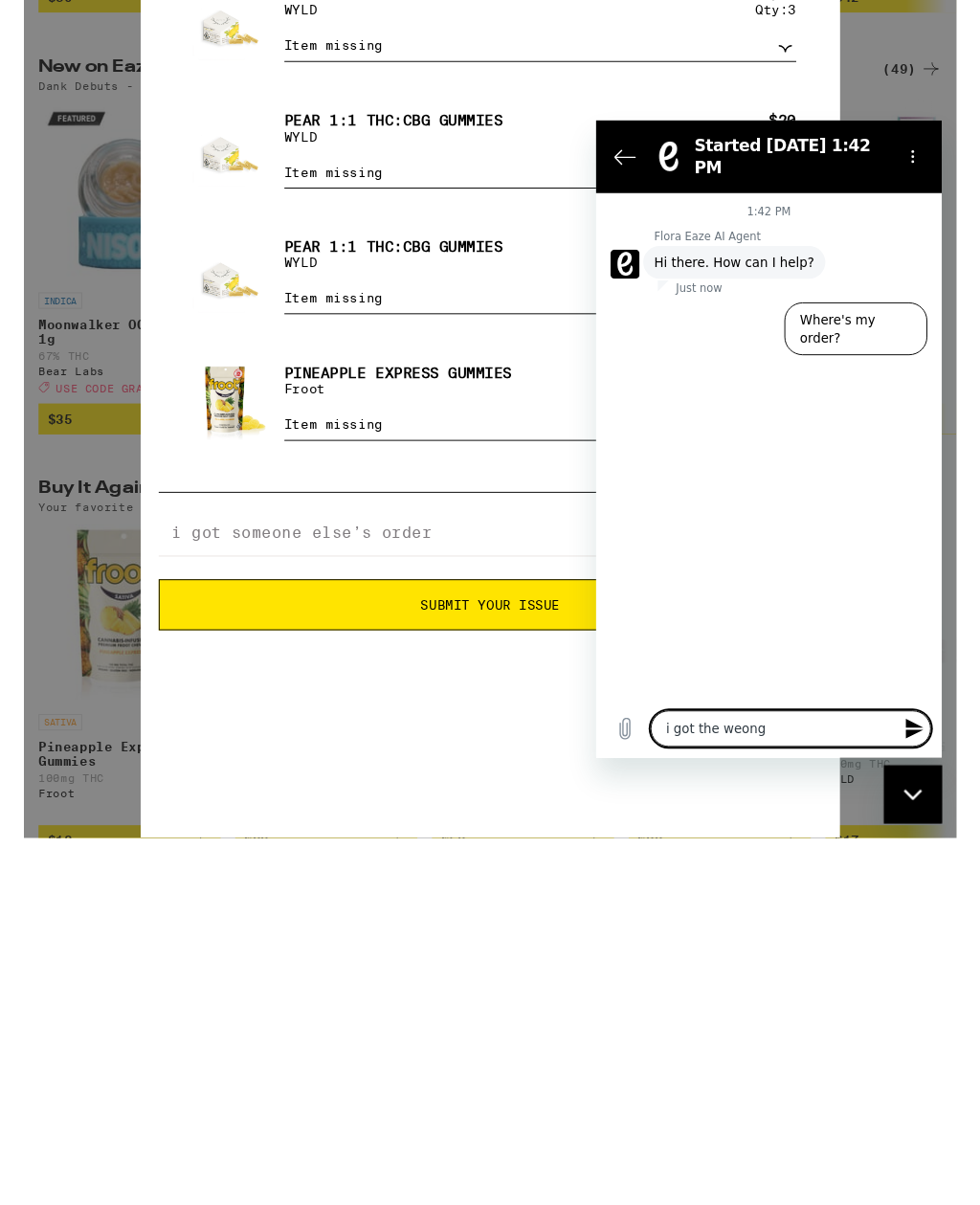
type textarea "x"
type textarea "i got the wrong"
type textarea "x"
type textarea "i got the wrong o"
type textarea "x"
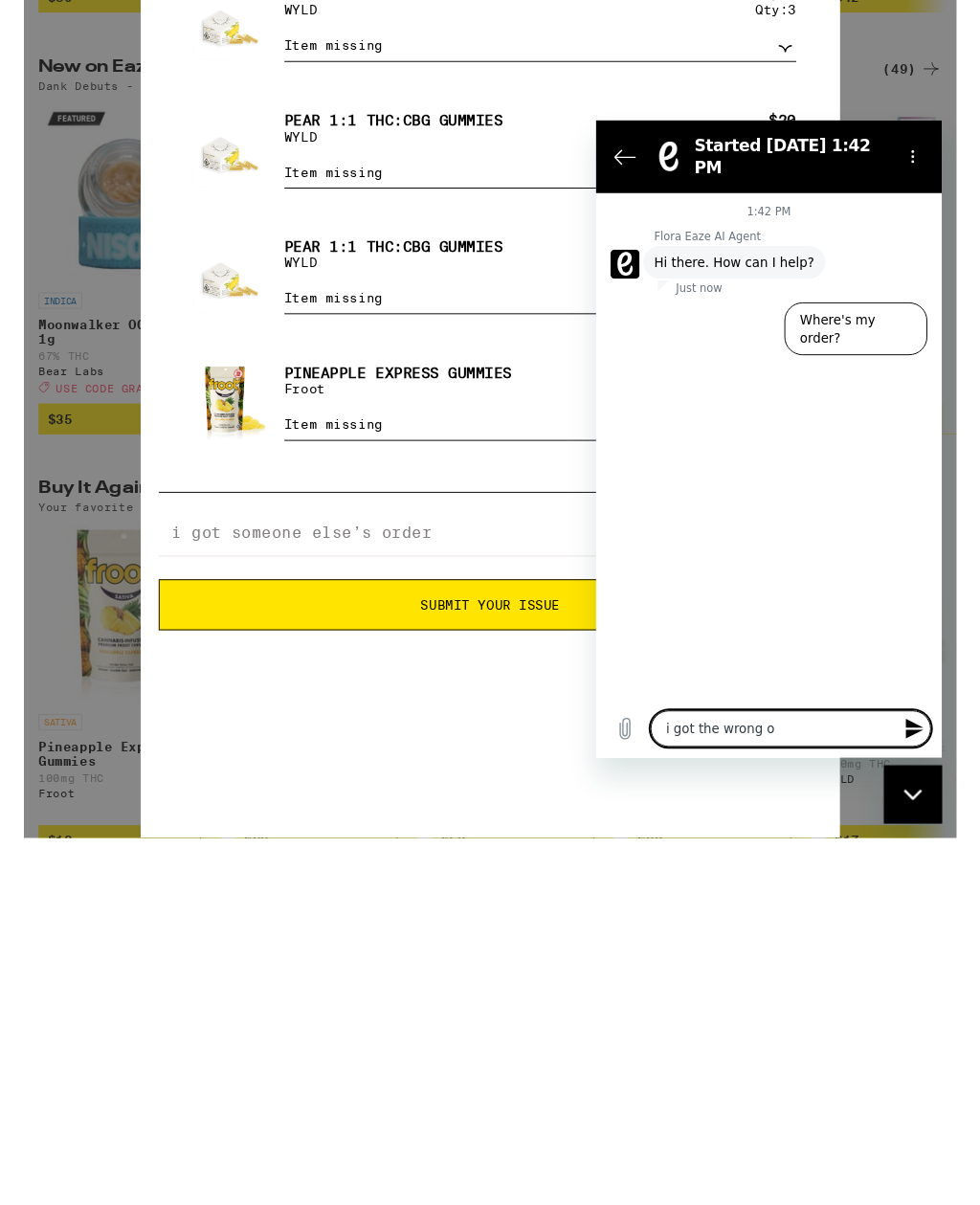
type textarea "i got the wrong or"
type textarea "x"
type textarea "i got the wrong ord"
type textarea "x"
type textarea "i got the wrong orde"
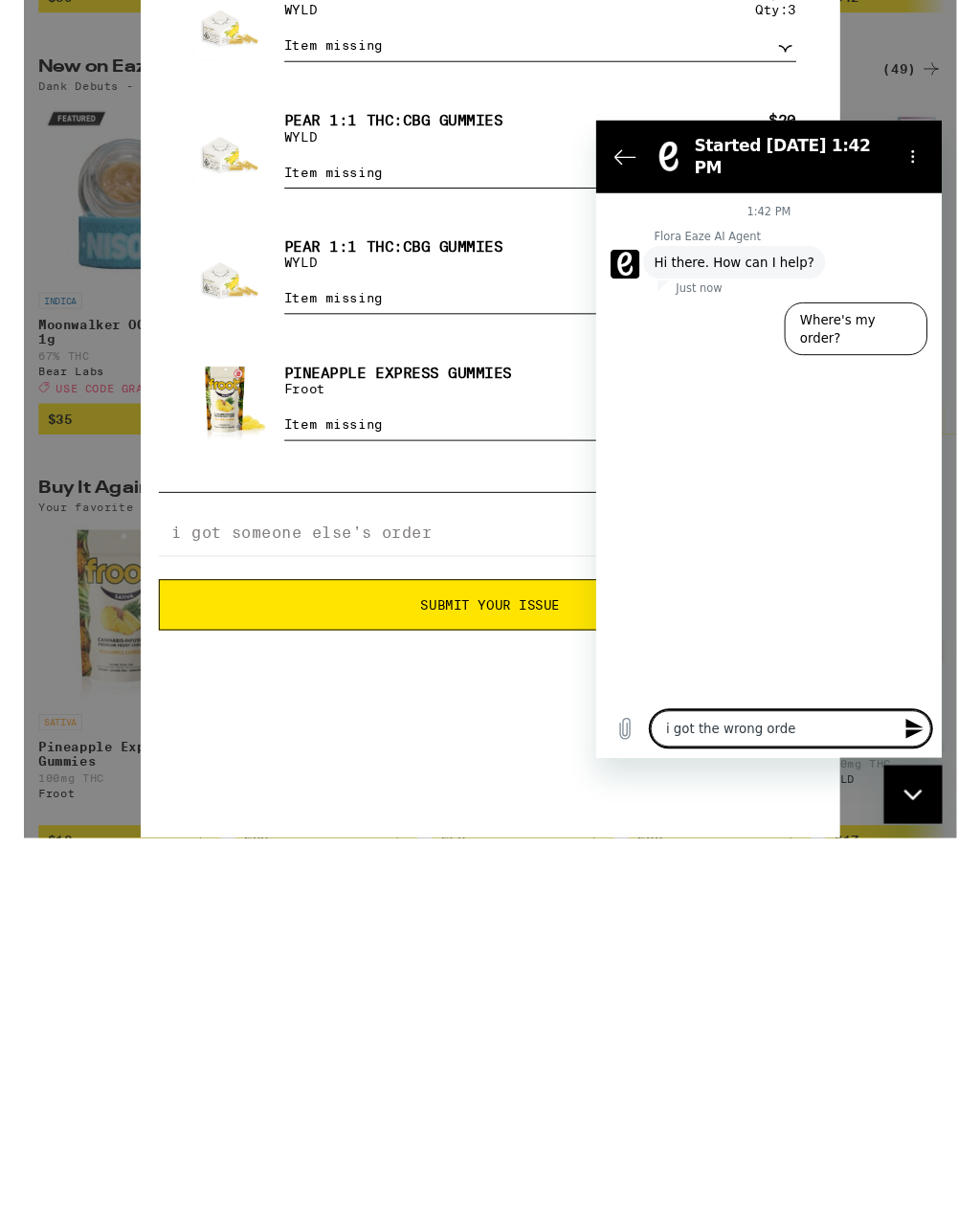
type textarea "x"
type textarea "i got the wrong order"
type textarea "x"
type textarea "i got the wrong order"
click at [930, 754] on icon "Send message" at bounding box center [929, 759] width 18 height 21
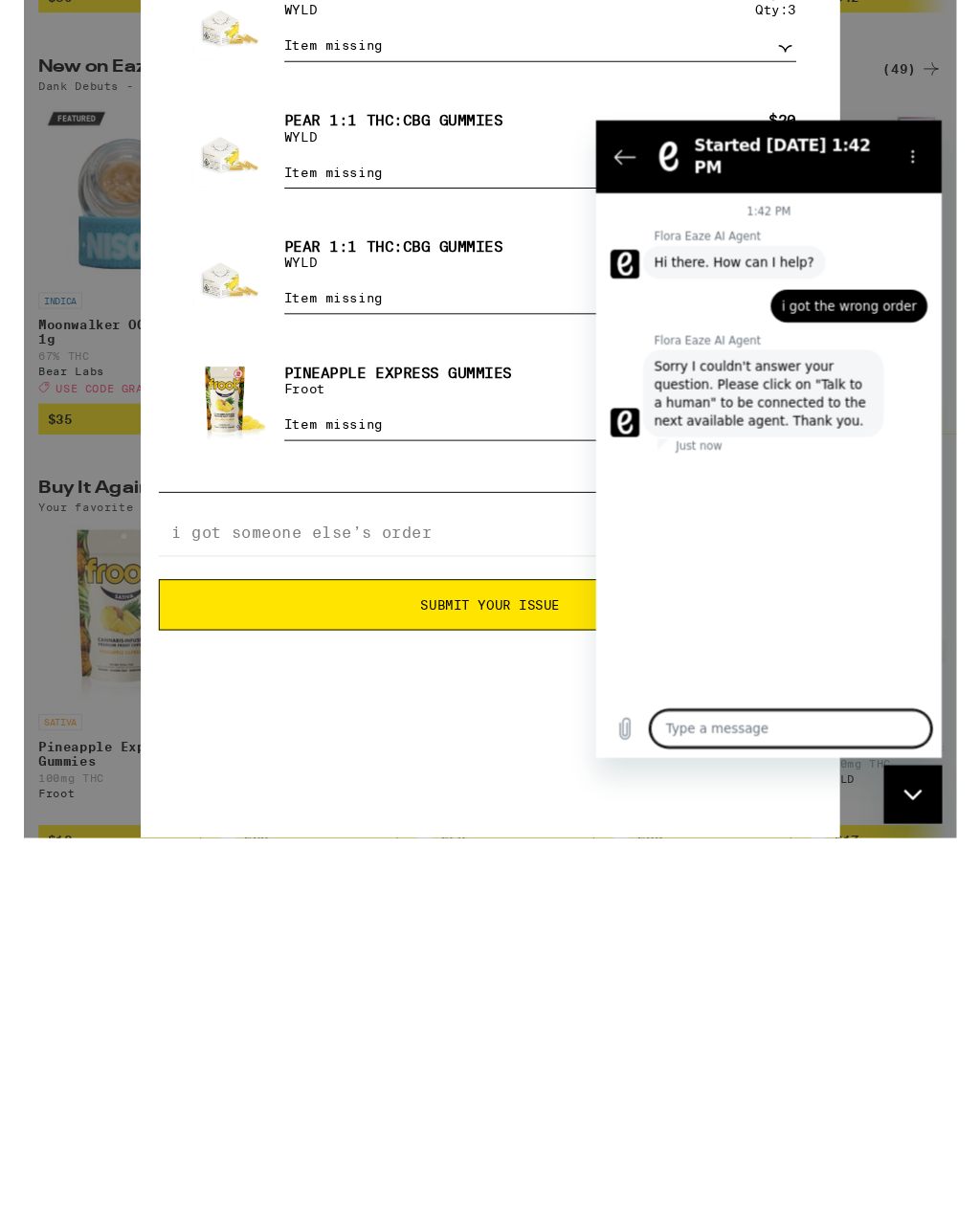
click at [921, 159] on button "Options menu" at bounding box center [928, 158] width 38 height 38
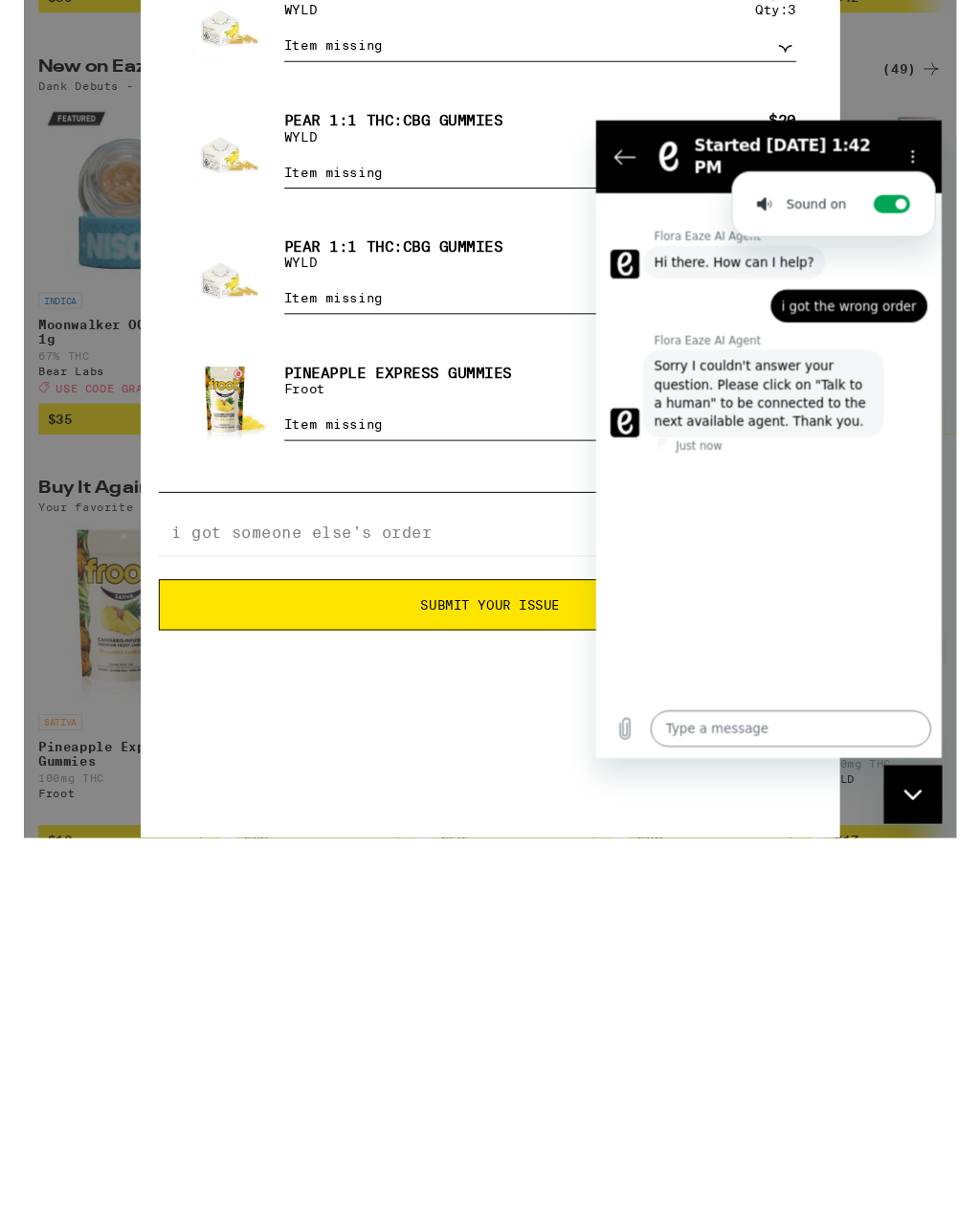
scroll to position [1590, 0]
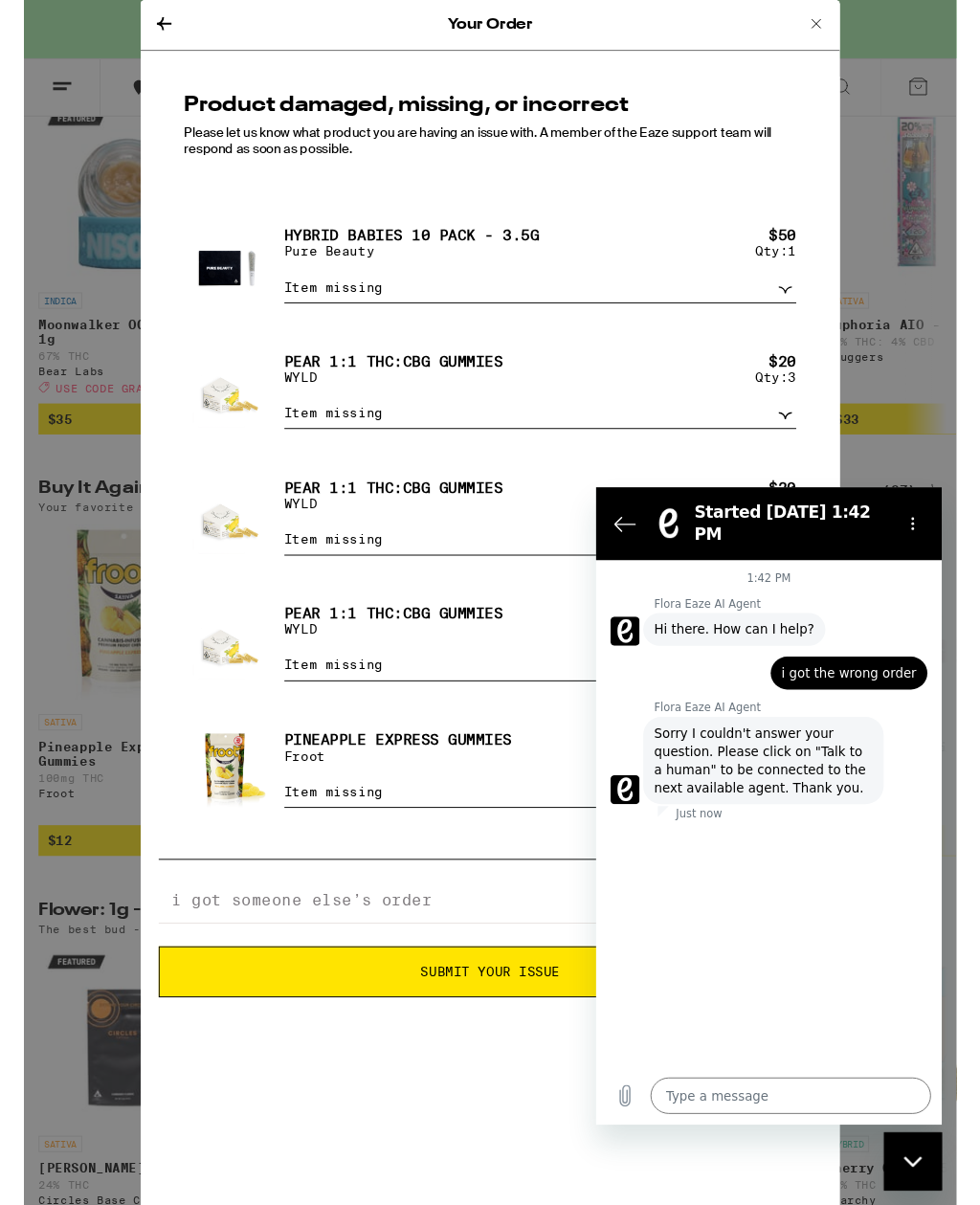
click at [853, 877] on div "1:42 PM Flora Eaze AI Agent Flora Eaze AI Agent says: Hi there. How can I help?…" at bounding box center [776, 830] width 363 height 532
click at [849, 744] on span "Sorry I couldn't answer your question. Please click on "Talk to a human" to be …" at bounding box center [771, 774] width 230 height 77
click at [640, 877] on button "Upload file" at bounding box center [626, 1126] width 38 height 38
click at [782, 877] on textarea at bounding box center [799, 1126] width 294 height 38
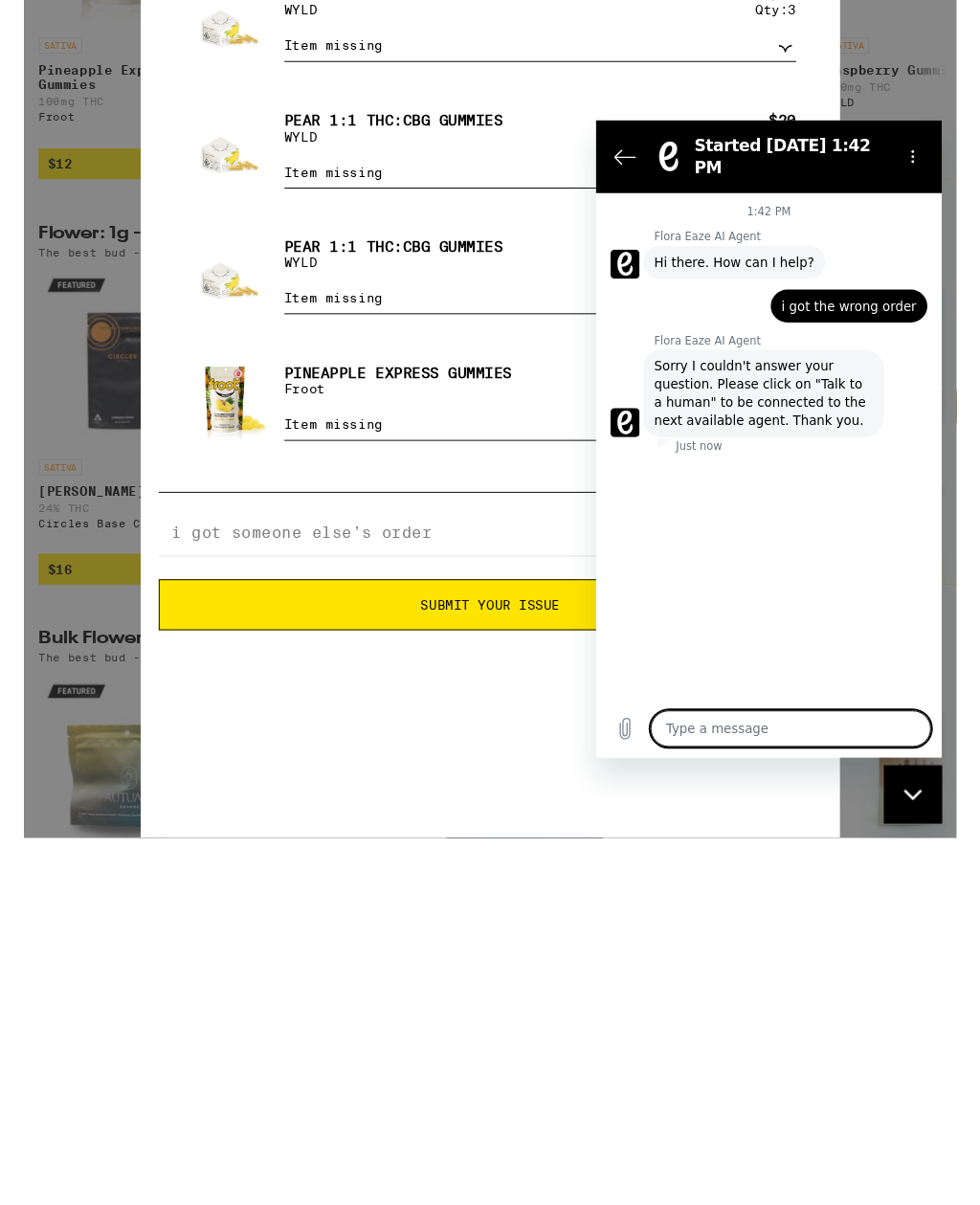
click at [927, 812] on div "Close messaging window" at bounding box center [914, 796] width 58 height 58
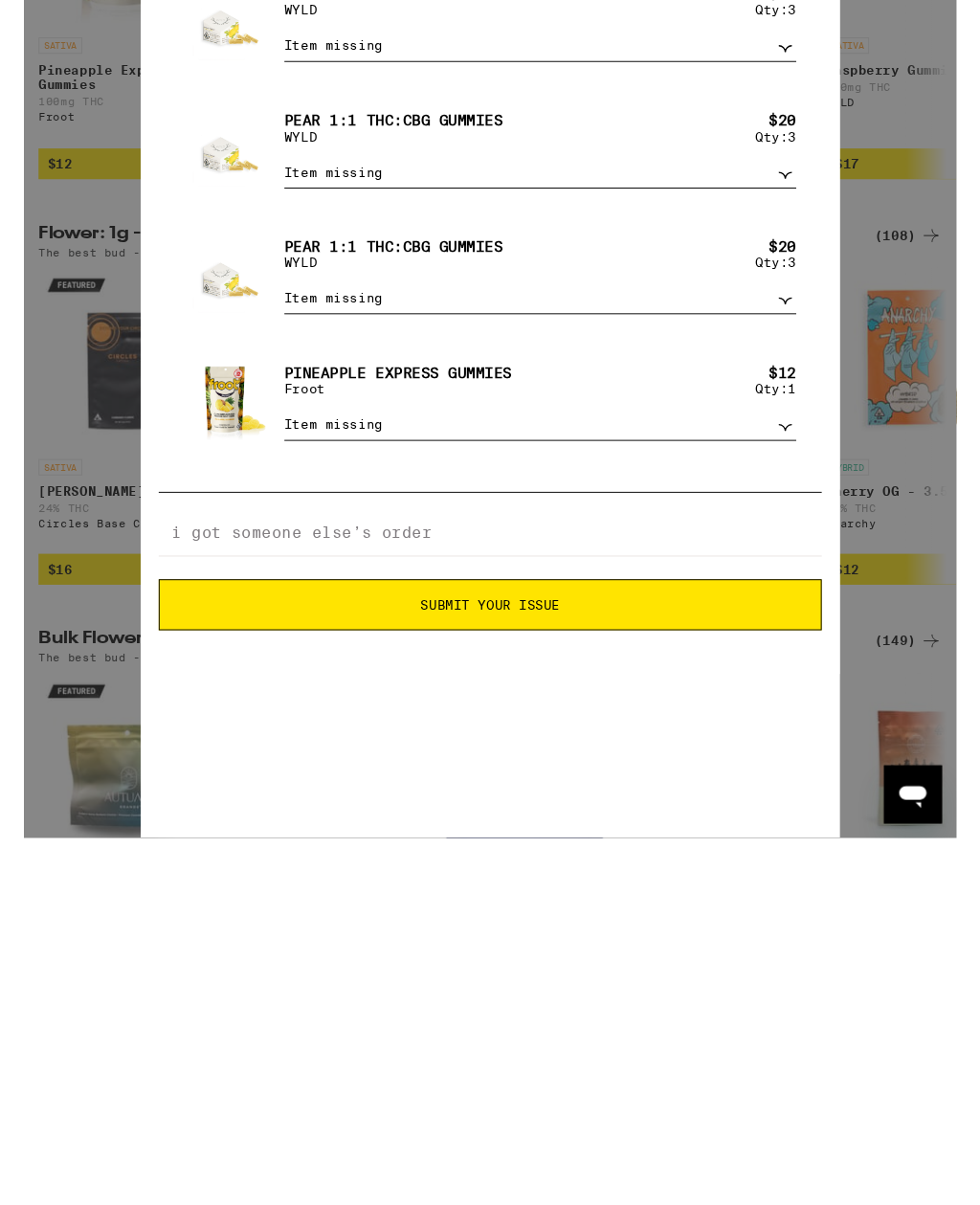
scroll to position [2302, 0]
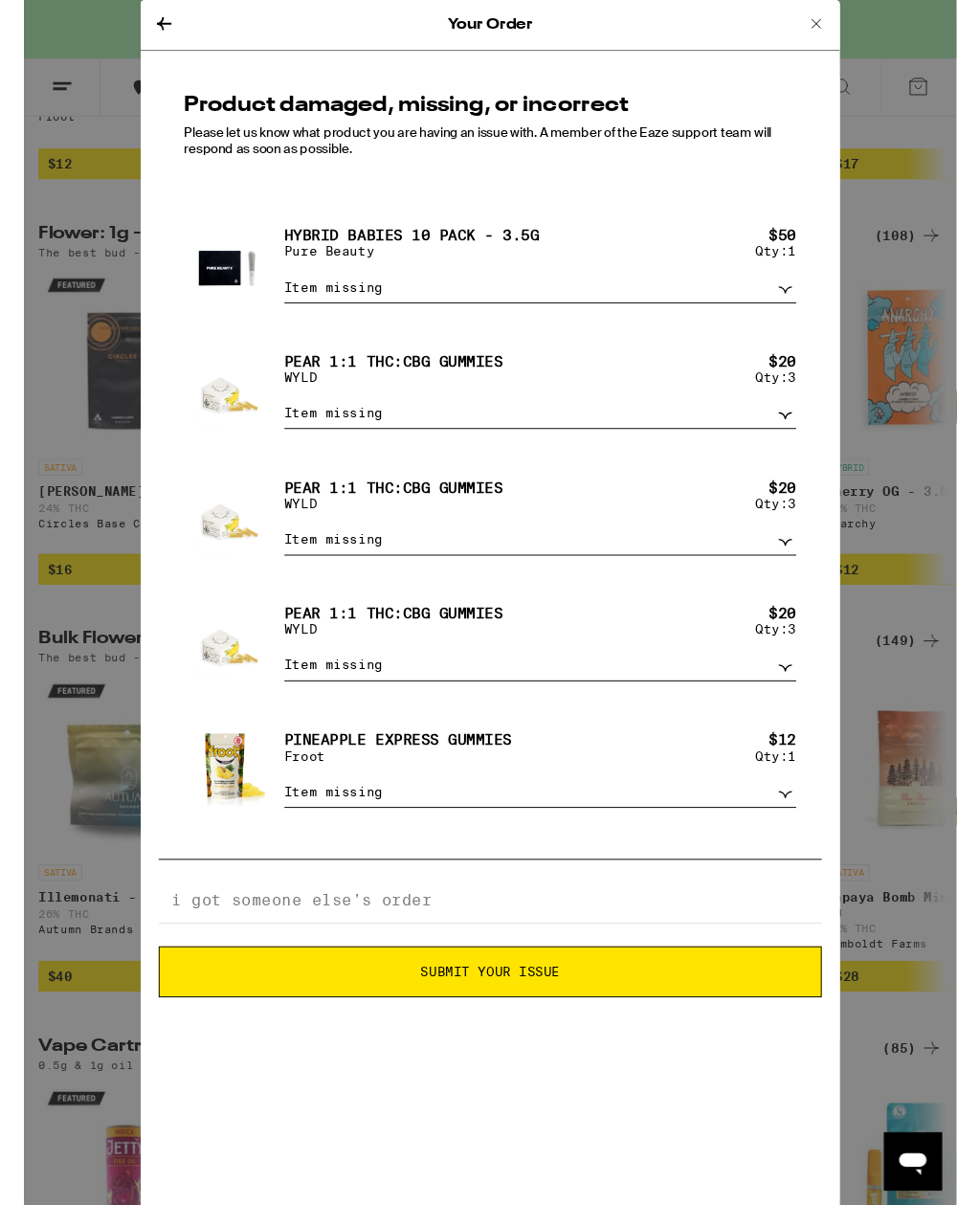
click at [907, 877] on div "Open messaging window" at bounding box center [914, 1162] width 58 height 58
type textarea "x"
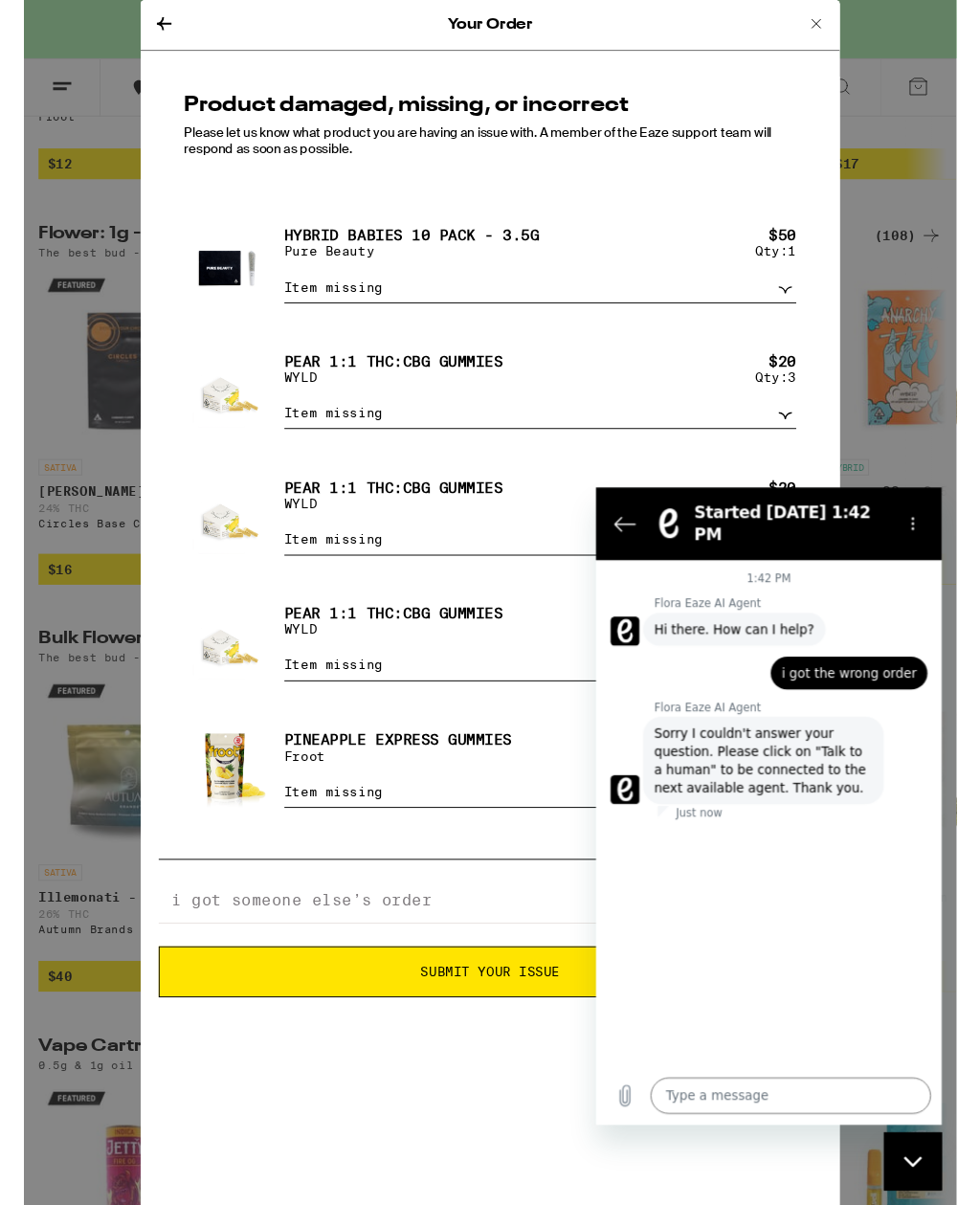
click at [927, 529] on circle "Options menu" at bounding box center [928, 530] width 3 height 3
click at [816, 877] on div "1:42 PM Flora Eaze AI Agent Flora Eaze AI Agent says: Hi there. How can I help?…" at bounding box center [776, 830] width 363 height 532
click at [634, 529] on button "Back to the conversation list" at bounding box center [626, 525] width 38 height 38
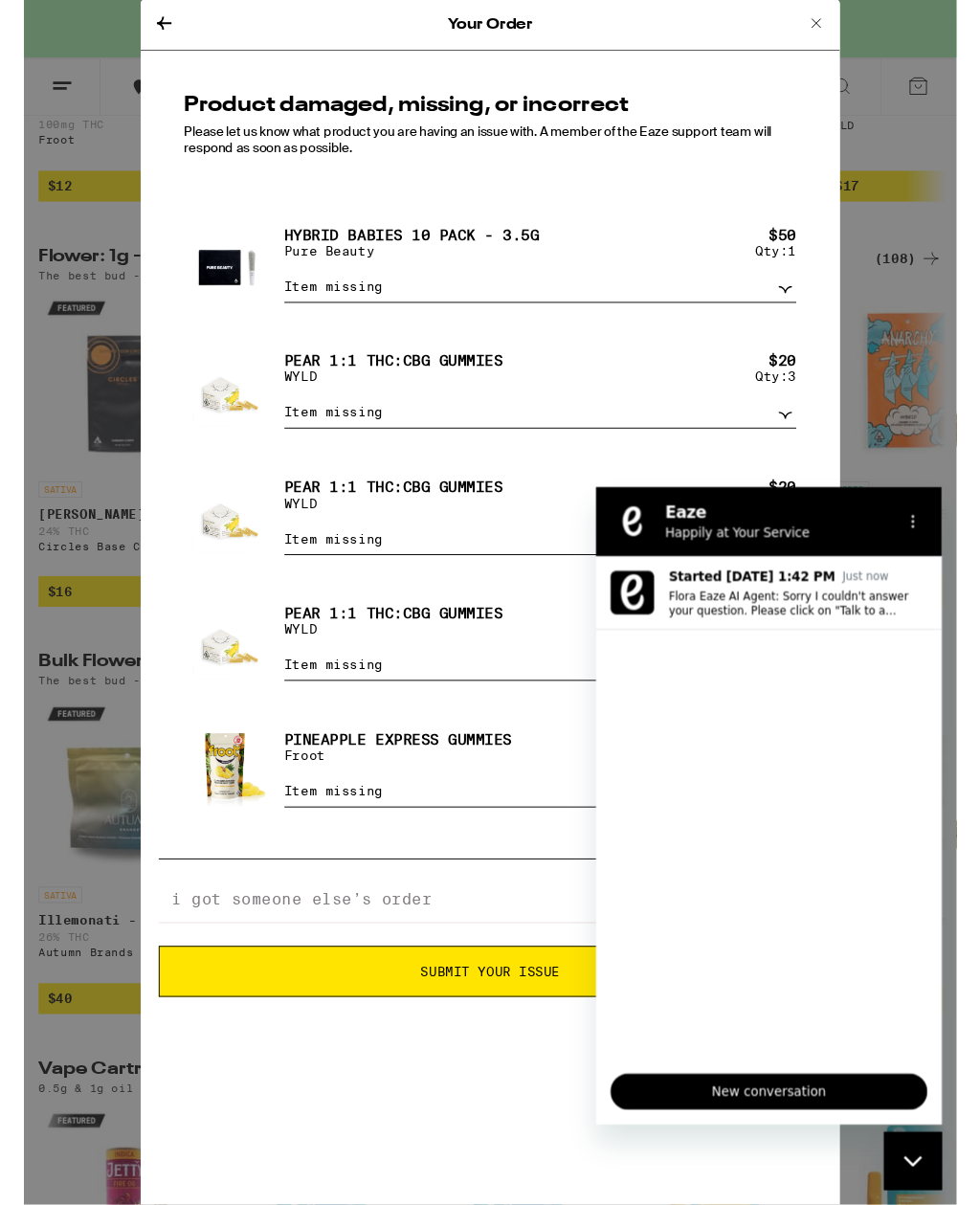
scroll to position [2279, 0]
click at [877, 615] on p "Flora Eaze AI Agent: Sorry I couldn't answer your question. Please click on "Ta…" at bounding box center [807, 608] width 271 height 31
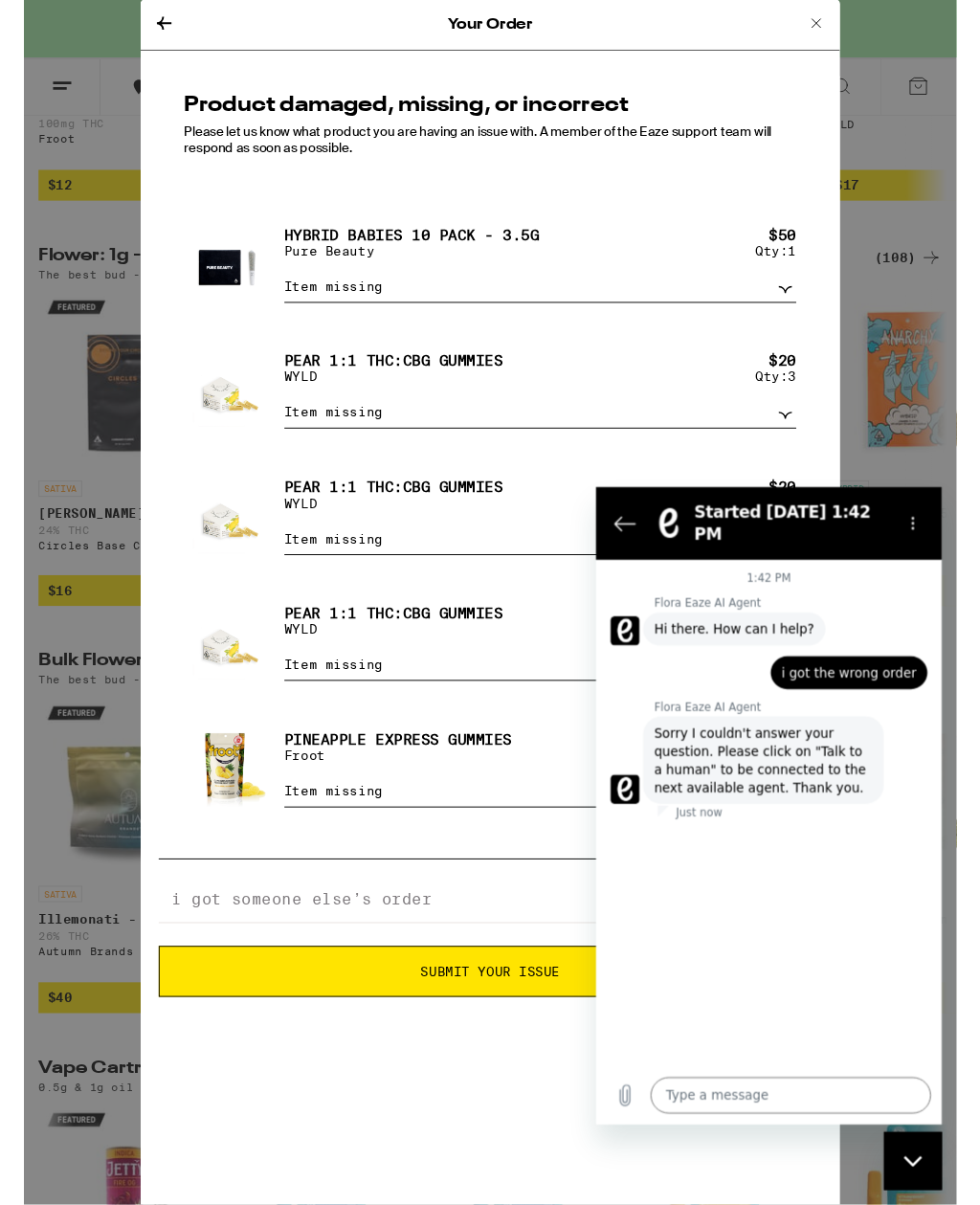
click at [842, 749] on span "Sorry I couldn't answer your question. Please click on "Talk to a human" to be …" at bounding box center [771, 773] width 230 height 77
click at [823, 877] on div "1:42 PM Flora Eaze AI Agent Flora Eaze AI Agent says: Hi there. How can I help?…" at bounding box center [776, 829] width 363 height 532
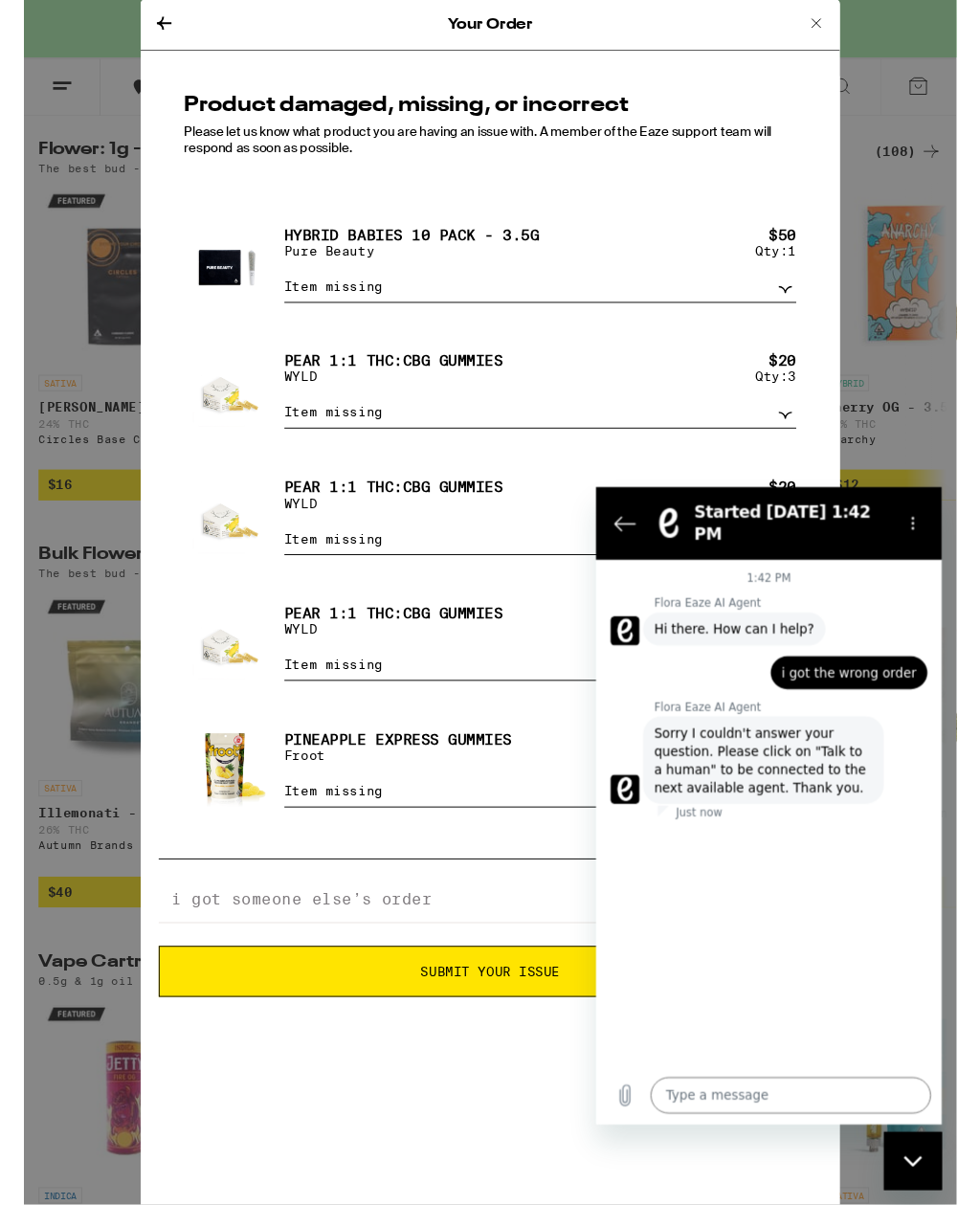
scroll to position [2391, 0]
click at [931, 423] on div "Your Order Product damaged, missing, or incorrect Please let us know what produ…" at bounding box center [490, 633] width 980 height 1266
click at [638, 532] on button "Back to the conversation list" at bounding box center [626, 525] width 38 height 38
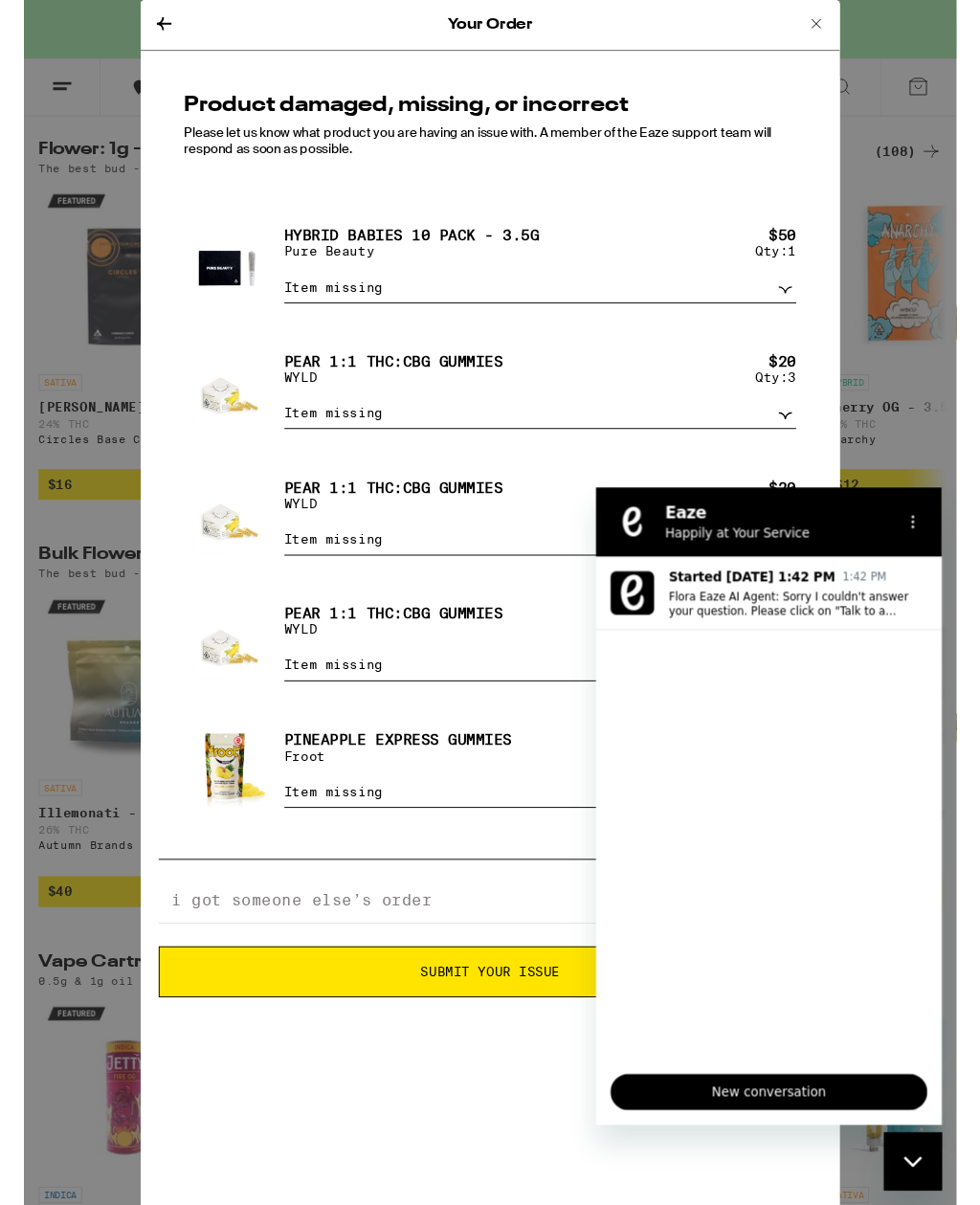
click at [924, 434] on div "Your Order Product damaged, missing, or incorrect Please let us know what produ…" at bounding box center [490, 633] width 980 height 1266
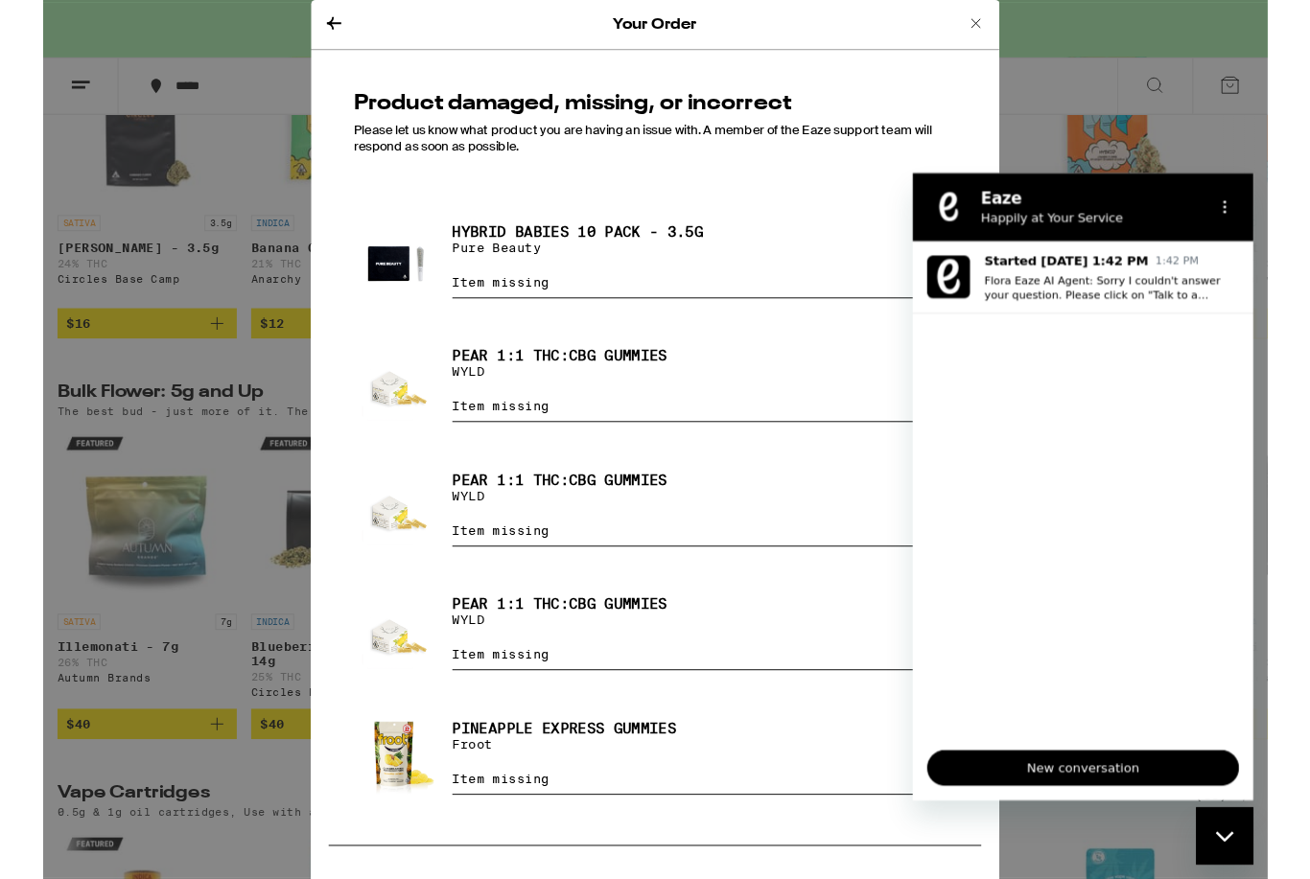
scroll to position [2540, 0]
